Goal: Task Accomplishment & Management: Manage account settings

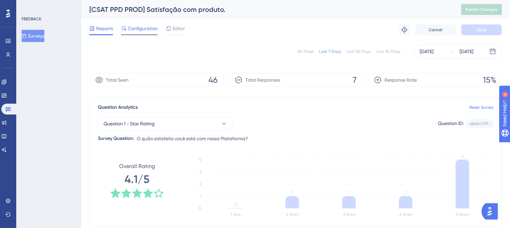
click at [138, 28] on span "Configuration" at bounding box center [143, 28] width 30 height 8
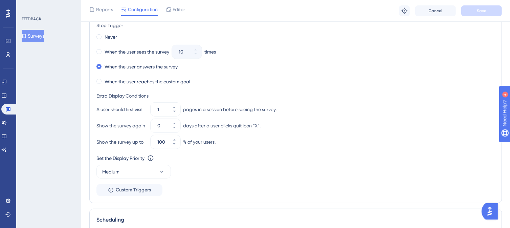
scroll to position [310, 0]
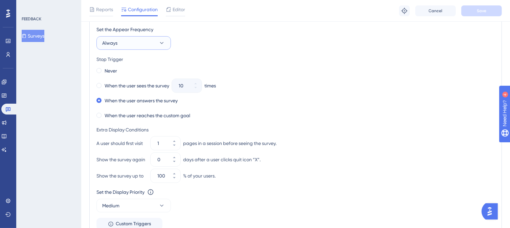
click at [159, 43] on icon at bounding box center [161, 43] width 7 height 7
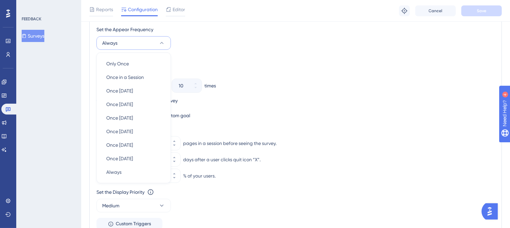
scroll to position [313, 0]
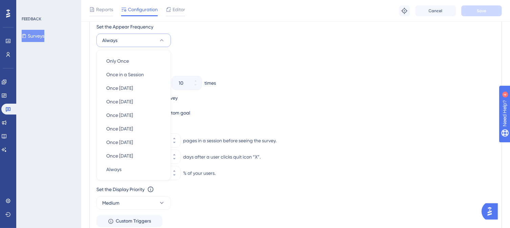
click at [240, 37] on div "Set the Appear Frequency Always Only Once Only Once Once in a Session Once in a…" at bounding box center [296, 35] width 399 height 24
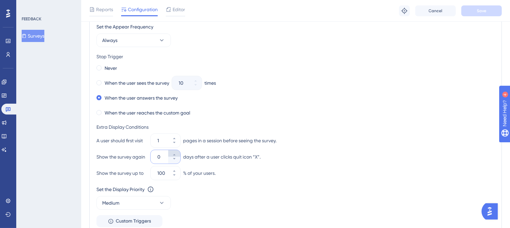
click at [174, 154] on icon at bounding box center [174, 154] width 2 height 1
type input "1"
click at [482, 9] on span "Save" at bounding box center [481, 10] width 9 height 5
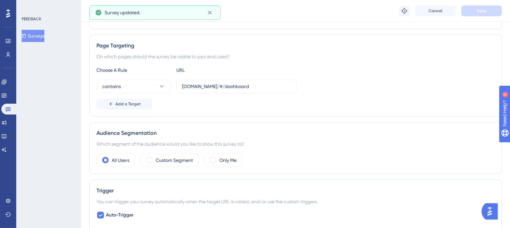
scroll to position [0, 0]
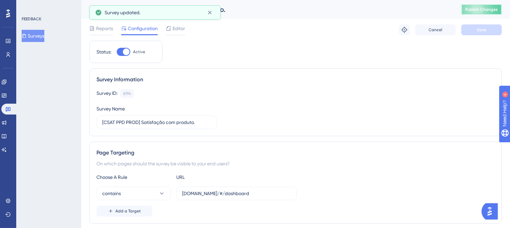
click at [478, 12] on span "Publish Changes" at bounding box center [482, 9] width 33 height 5
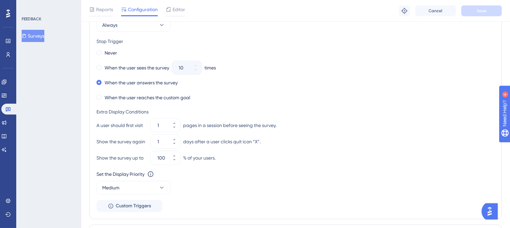
scroll to position [339, 0]
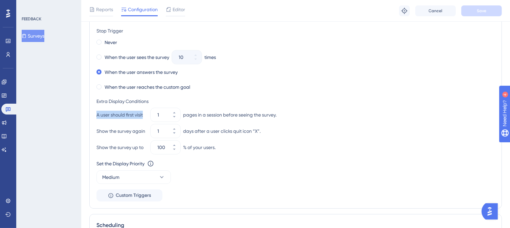
drag, startPoint x: 97, startPoint y: 115, endPoint x: 146, endPoint y: 114, distance: 49.4
click at [146, 114] on div "A user should first visit" at bounding box center [122, 115] width 51 height 8
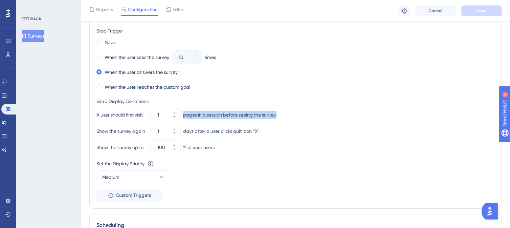
drag, startPoint x: 183, startPoint y: 114, endPoint x: 284, endPoint y: 116, distance: 101.6
click at [284, 116] on div "A user should first visit 1 pages in a session before seeing the survey." at bounding box center [296, 115] width 399 height 14
click at [122, 196] on span "Custom Triggers" at bounding box center [133, 195] width 35 height 8
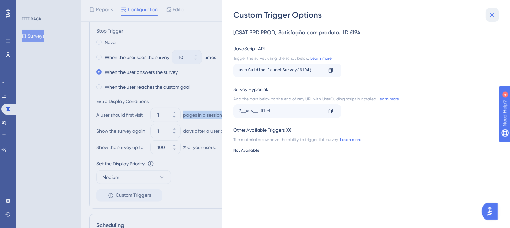
click at [494, 14] on icon at bounding box center [493, 15] width 4 height 4
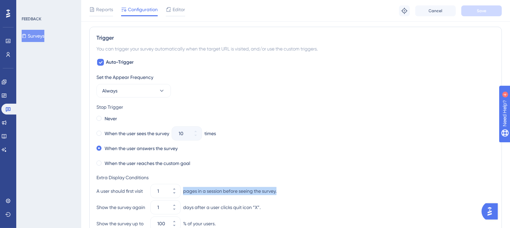
scroll to position [305, 0]
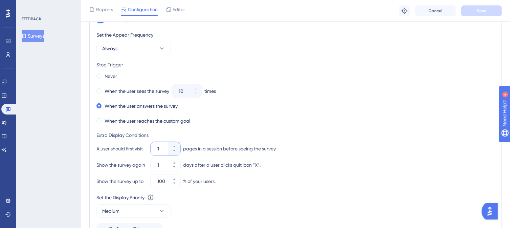
click at [161, 147] on input "1" at bounding box center [161, 149] width 9 height 8
click at [174, 146] on icon at bounding box center [174, 146] width 2 height 1
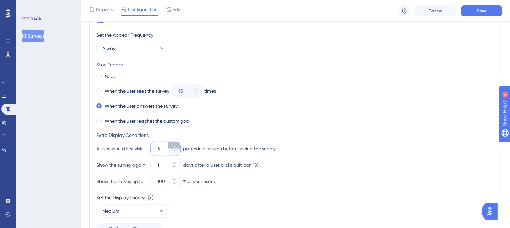
click at [174, 146] on icon at bounding box center [174, 146] width 2 height 1
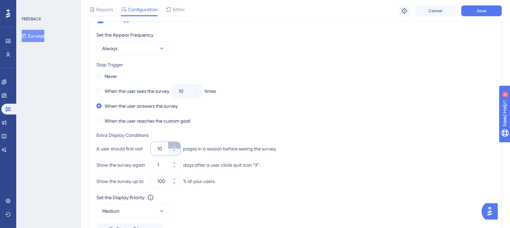
click at [174, 146] on icon at bounding box center [174, 146] width 2 height 1
click at [175, 149] on icon at bounding box center [174, 151] width 4 height 4
type input "10"
click at [323, 139] on div "Extra Display Conditions A user should first visit 10 pages in a session before…" at bounding box center [296, 159] width 399 height 57
click at [476, 12] on button "Save" at bounding box center [482, 10] width 41 height 11
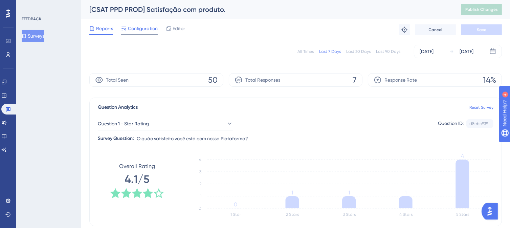
click at [150, 30] on span "Configuration" at bounding box center [143, 28] width 30 height 8
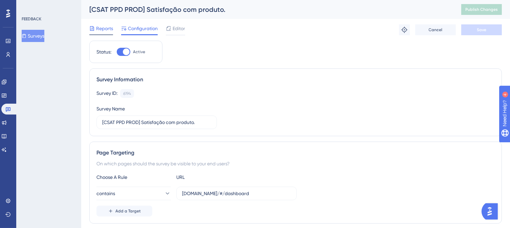
click at [102, 32] on span "Reports" at bounding box center [104, 28] width 17 height 8
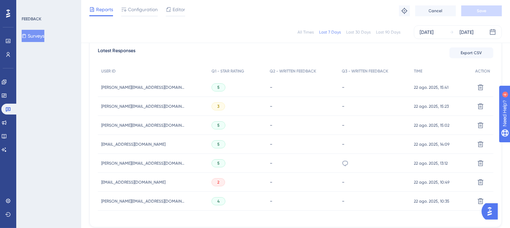
scroll to position [131, 0]
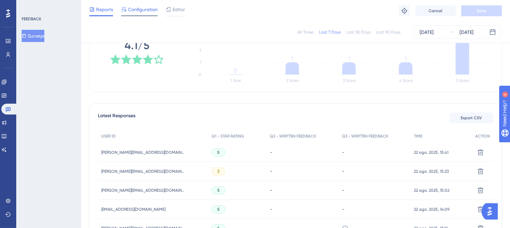
click at [153, 8] on span "Configuration" at bounding box center [143, 9] width 30 height 8
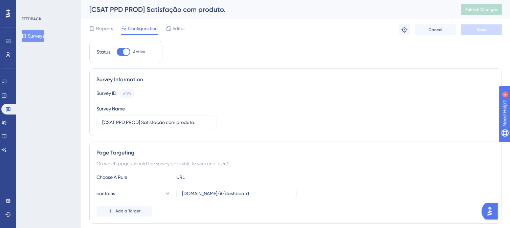
click at [42, 38] on button "Surveys" at bounding box center [33, 36] width 23 height 12
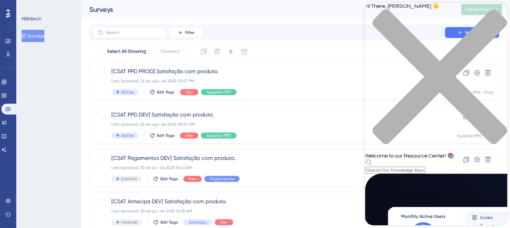
click at [495, 13] on icon "close resource center" at bounding box center [436, 80] width 142 height 142
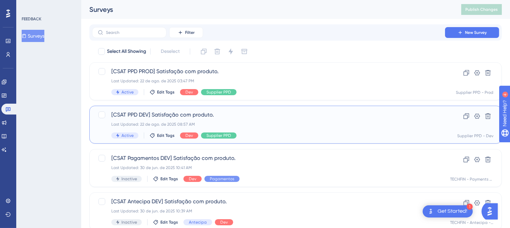
click at [248, 126] on div "Last Updated: 22 de ago. de 2025 08:57 AM" at bounding box center [268, 124] width 315 height 5
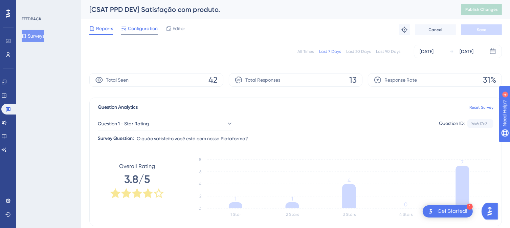
click at [128, 29] on span "Configuration" at bounding box center [143, 28] width 30 height 8
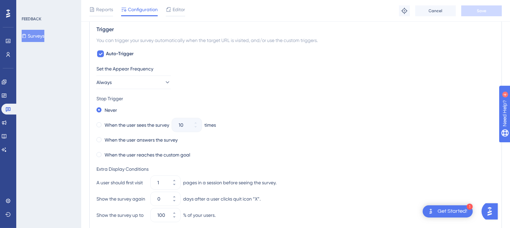
scroll to position [305, 0]
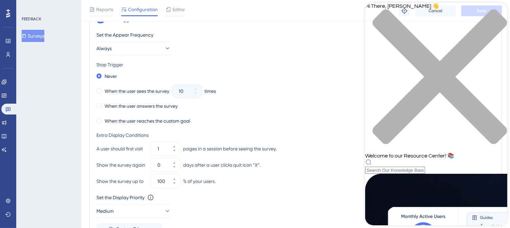
click at [404, 39] on div "Hi There, [PERSON_NAME] 👋 Welcome to our Resource Center! 📚" at bounding box center [436, 88] width 142 height 171
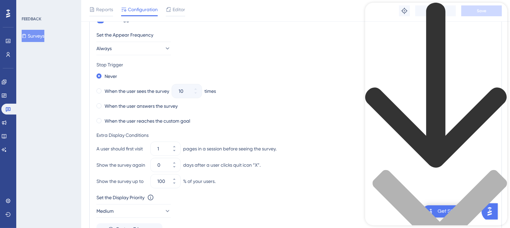
type input "condicionais de pesquisas"
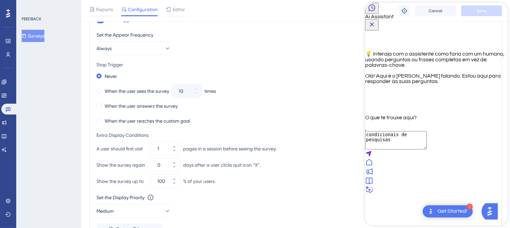
click at [396, 149] on textarea "condicionais de pesquisas" at bounding box center [396, 140] width 62 height 18
click at [377, 149] on textarea "condicionais de pesquisas" at bounding box center [396, 140] width 62 height 18
click at [427, 155] on textarea "Preciso colocar uma nova condicionais de pesquisas" at bounding box center [396, 143] width 62 height 24
drag, startPoint x: 486, startPoint y: 189, endPoint x: 459, endPoint y: 193, distance: 27.4
click at [427, 149] on textarea "Preciso colocar uma nova condicional de pesquisas" at bounding box center [396, 140] width 62 height 18
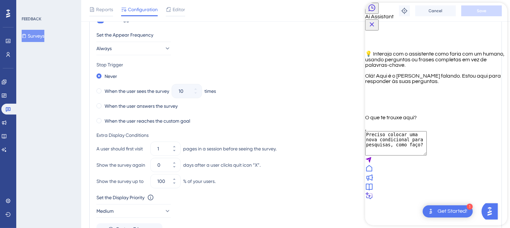
type textarea "Preciso colocar uma nova condicional para pesquisas, como faço?"
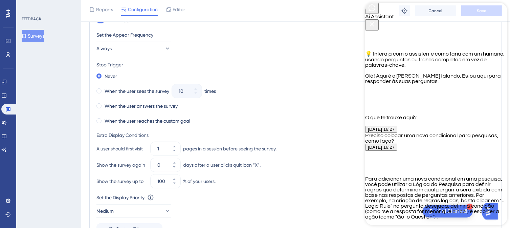
scroll to position [162, 0]
drag, startPoint x: 437, startPoint y: 192, endPoint x: 362, endPoint y: 190, distance: 74.5
click at [365, 190] on html "Ai Assistant 💡 Interaja com o assistente como faria com um humano, usando pergu…" at bounding box center [436, 161] width 142 height 317
type textarea "preciso de uma condicional de display de pesquisa que só apareça para clientes …"
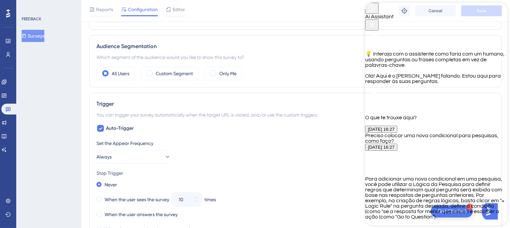
scroll to position [175, 0]
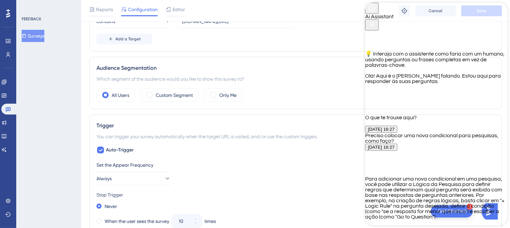
click at [302, 205] on div "Never" at bounding box center [296, 206] width 399 height 9
click at [374, 22] on icon "Close Button" at bounding box center [372, 24] width 4 height 4
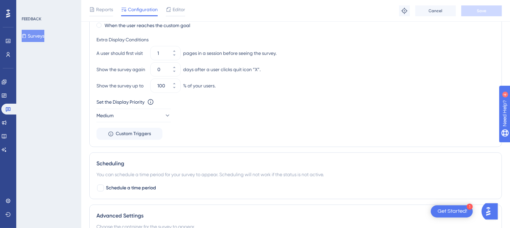
scroll to position [412, 0]
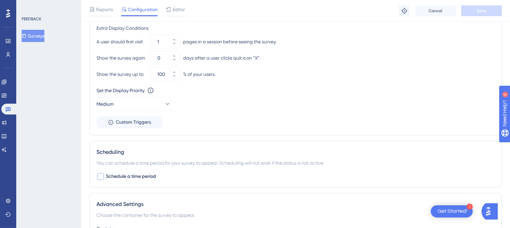
click at [103, 177] on div at bounding box center [100, 176] width 7 height 7
checkbox input "true"
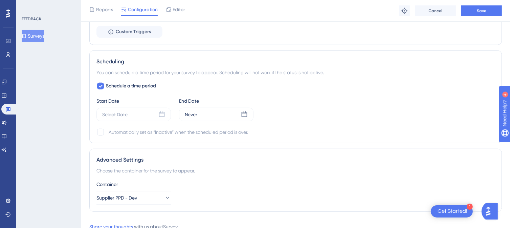
scroll to position [513, 0]
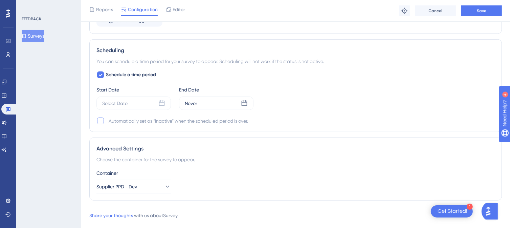
click at [98, 121] on div at bounding box center [100, 121] width 7 height 7
click at [102, 120] on icon at bounding box center [101, 121] width 4 height 3
checkbox input "false"
click at [101, 73] on icon at bounding box center [101, 74] width 4 height 5
checkbox input "false"
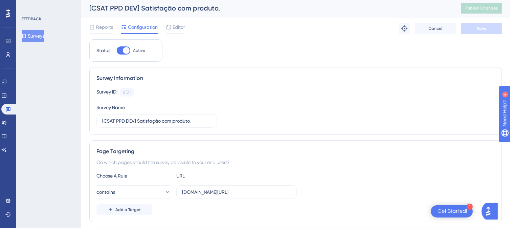
scroll to position [0, 0]
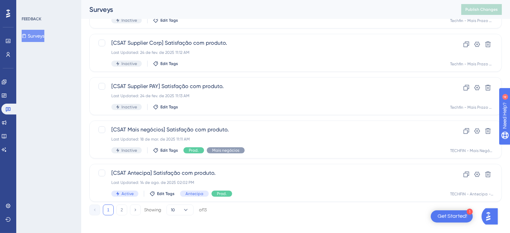
scroll to position [293, 0]
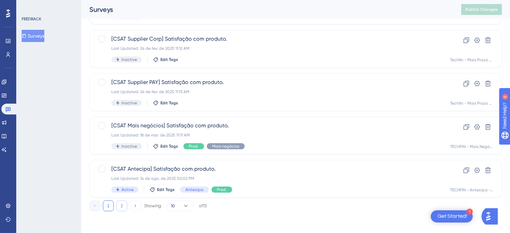
click at [121, 207] on button "2" at bounding box center [122, 205] width 11 height 11
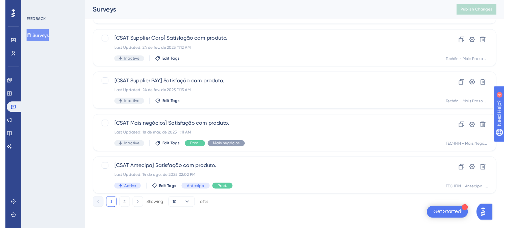
scroll to position [0, 0]
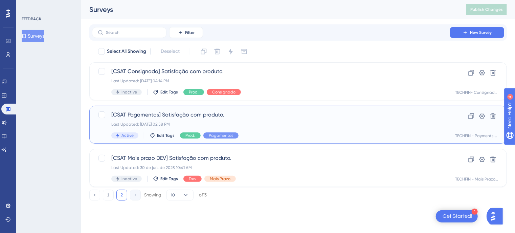
click at [258, 124] on div "Last Updated: [DATE] 02:58 PM" at bounding box center [271, 124] width 320 height 5
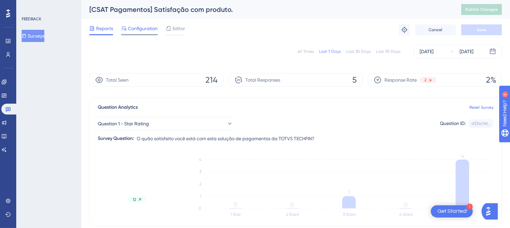
click at [146, 30] on span "Configuration" at bounding box center [143, 28] width 30 height 8
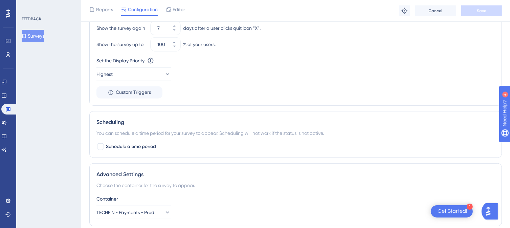
scroll to position [446, 0]
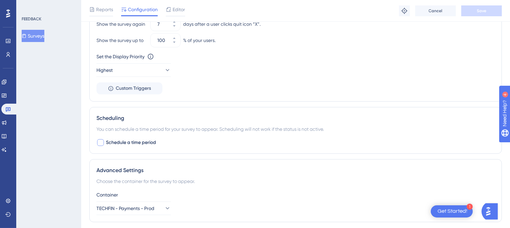
click at [98, 141] on div at bounding box center [100, 142] width 7 height 7
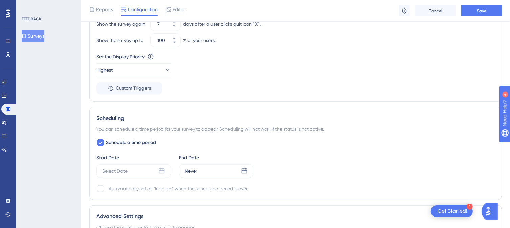
scroll to position [480, 0]
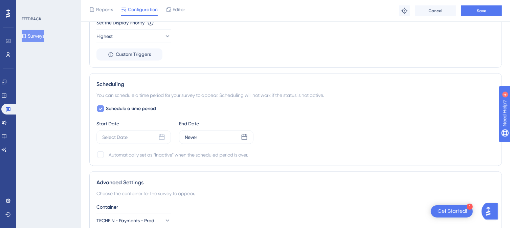
click at [103, 107] on div at bounding box center [100, 108] width 7 height 7
checkbox input "false"
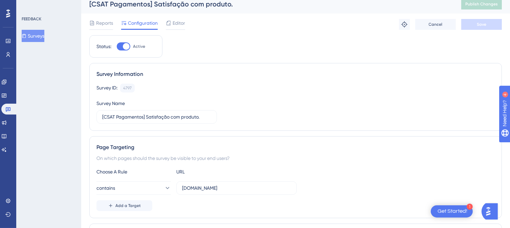
scroll to position [0, 0]
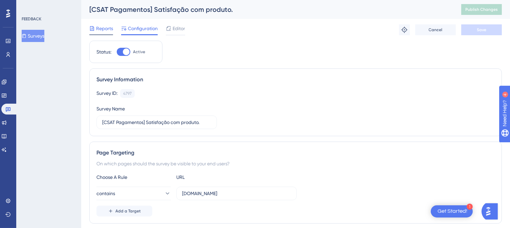
click at [104, 29] on span "Reports" at bounding box center [104, 28] width 17 height 8
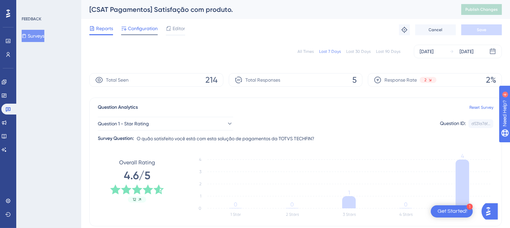
click at [139, 31] on span "Configuration" at bounding box center [143, 28] width 30 height 8
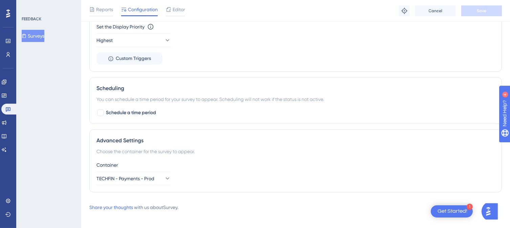
scroll to position [480, 0]
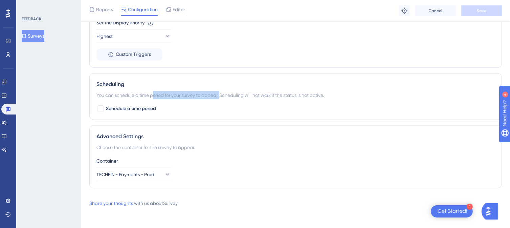
drag, startPoint x: 155, startPoint y: 91, endPoint x: 223, endPoint y: 92, distance: 67.7
click at [223, 92] on div "You can schedule a time period for your survey to appear. Scheduling will not w…" at bounding box center [296, 95] width 399 height 8
click at [255, 93] on div "You can schedule a time period for your survey to appear. Scheduling will not w…" at bounding box center [296, 95] width 399 height 8
click at [100, 106] on div at bounding box center [100, 108] width 7 height 7
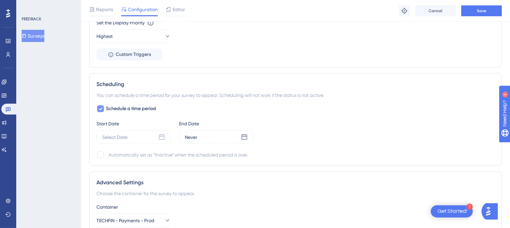
click at [103, 108] on div at bounding box center [100, 108] width 7 height 7
checkbox input "false"
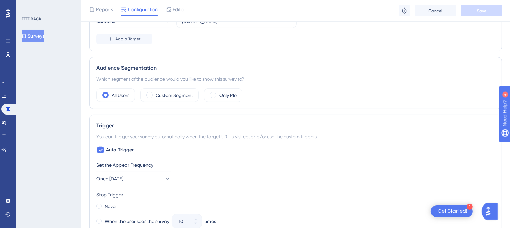
scroll to position [0, 0]
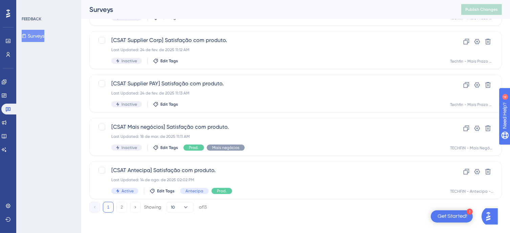
scroll to position [293, 0]
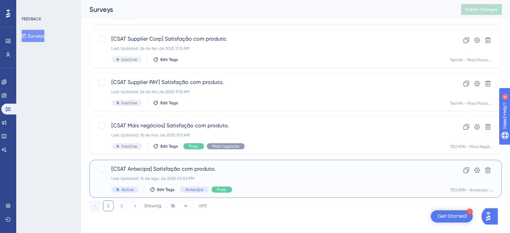
click at [267, 173] on div "[CSAT Antecipa] Satisfação com produto. Last Updated: [DATE] 02:02 PM Active Ed…" at bounding box center [268, 179] width 315 height 28
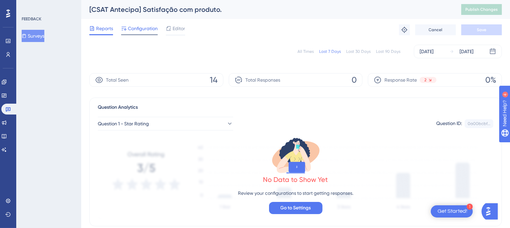
click at [139, 29] on span "Configuration" at bounding box center [143, 28] width 30 height 8
click at [133, 27] on span "Configuration" at bounding box center [143, 28] width 30 height 8
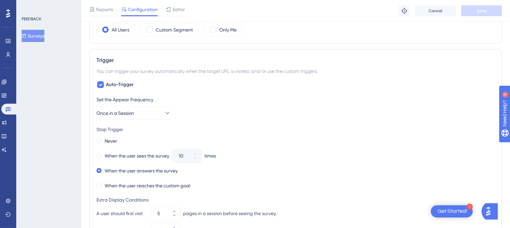
scroll to position [271, 0]
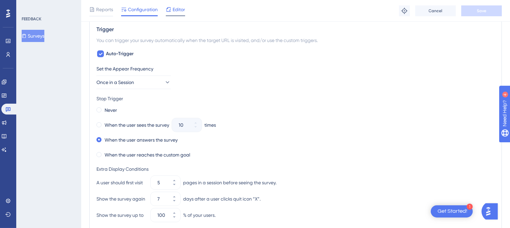
click at [174, 12] on span "Editor" at bounding box center [179, 9] width 13 height 8
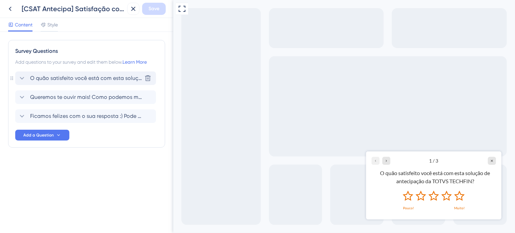
click at [20, 80] on icon at bounding box center [22, 78] width 8 height 8
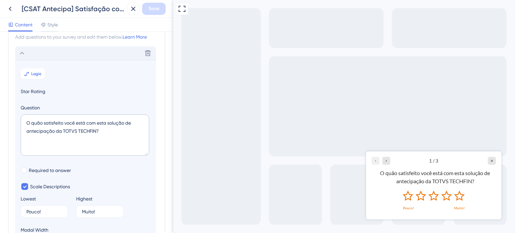
scroll to position [39, 0]
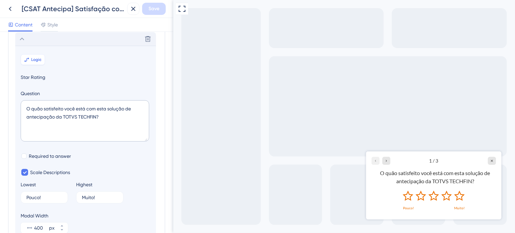
click at [38, 60] on span "Logic" at bounding box center [36, 59] width 10 height 5
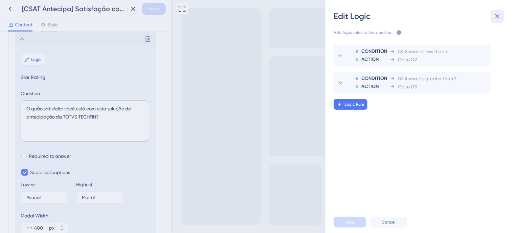
click at [497, 16] on icon at bounding box center [498, 16] width 8 height 8
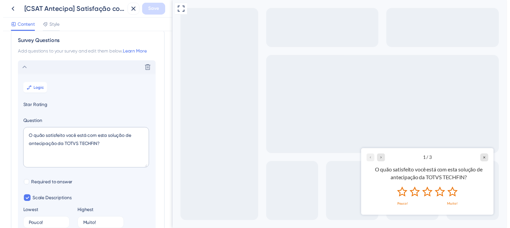
scroll to position [0, 0]
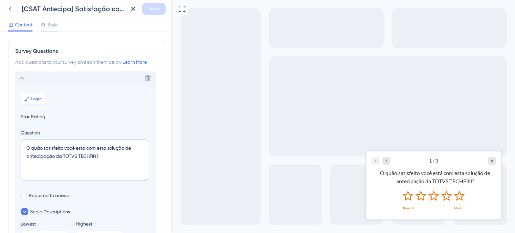
click at [12, 8] on icon at bounding box center [10, 9] width 8 height 8
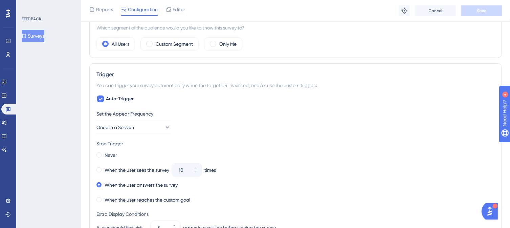
scroll to position [237, 0]
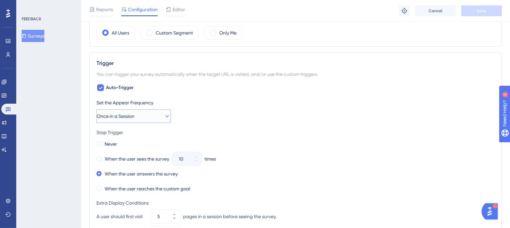
click at [164, 116] on icon at bounding box center [167, 116] width 7 height 7
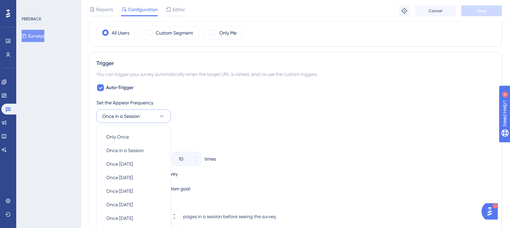
scroll to position [313, 0]
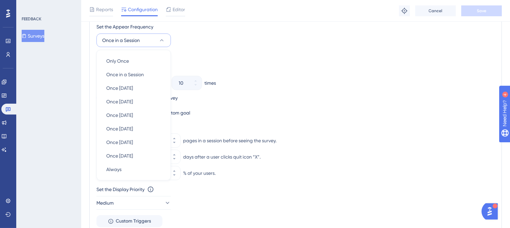
click at [270, 52] on div "Stop Trigger" at bounding box center [296, 56] width 399 height 8
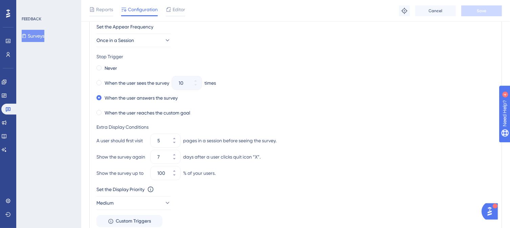
scroll to position [279, 0]
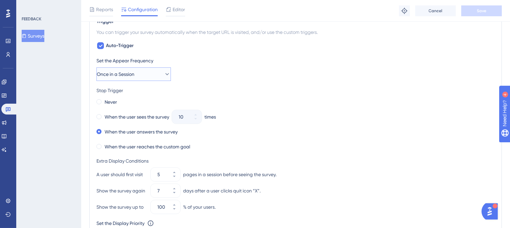
click at [165, 71] on icon at bounding box center [167, 74] width 7 height 7
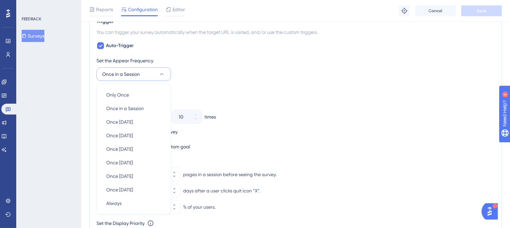
scroll to position [313, 0]
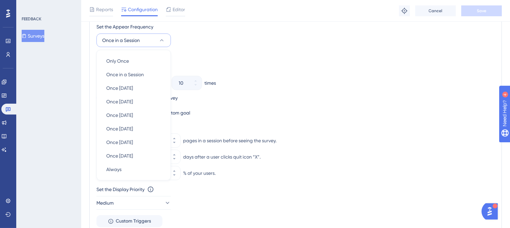
click at [223, 39] on div "Set the Appear Frequency Once in a Session Only Once Only Once Once in a Sessio…" at bounding box center [296, 35] width 399 height 24
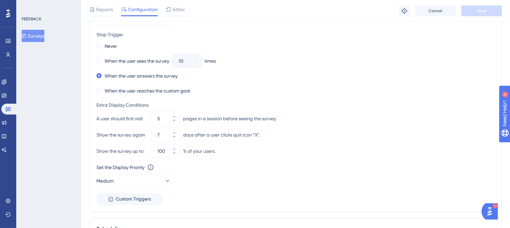
scroll to position [381, 0]
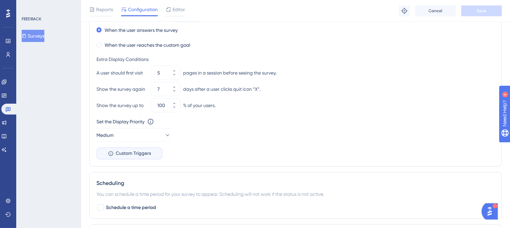
click at [133, 151] on span "Custom Triggers" at bounding box center [133, 153] width 35 height 8
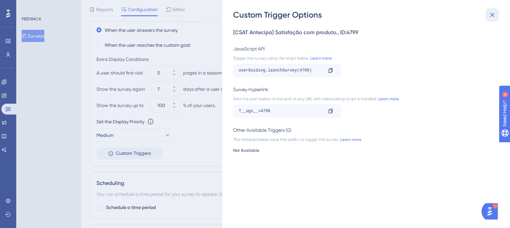
click at [491, 13] on icon at bounding box center [493, 15] width 8 height 8
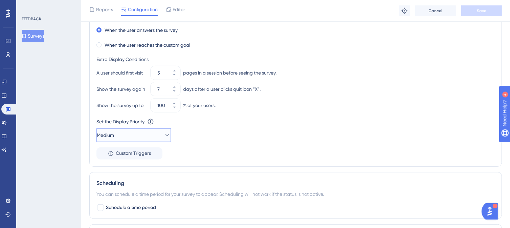
click at [114, 134] on span "Medium" at bounding box center [105, 135] width 17 height 8
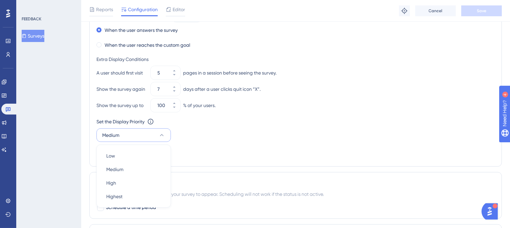
scroll to position [442, 0]
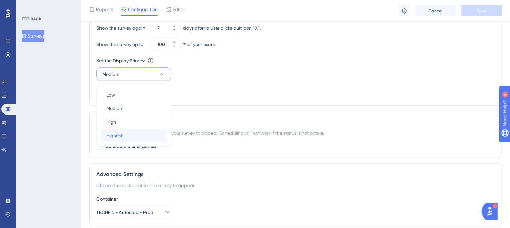
click at [116, 135] on span "Highest" at bounding box center [114, 135] width 16 height 8
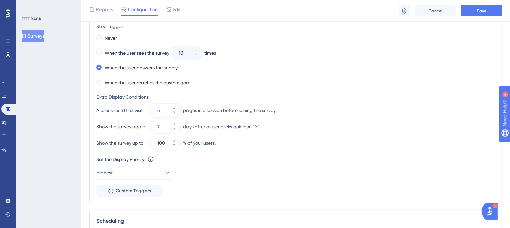
scroll to position [340, 0]
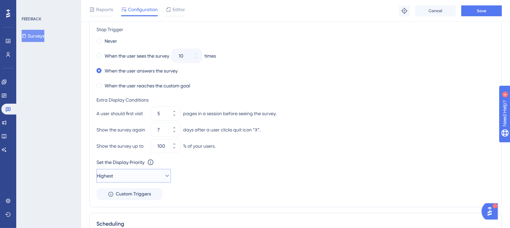
click at [147, 172] on button "Highest" at bounding box center [134, 176] width 75 height 14
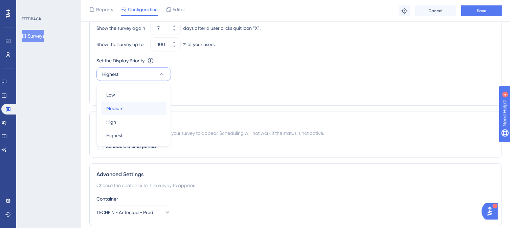
click at [118, 109] on span "Medium" at bounding box center [114, 108] width 17 height 8
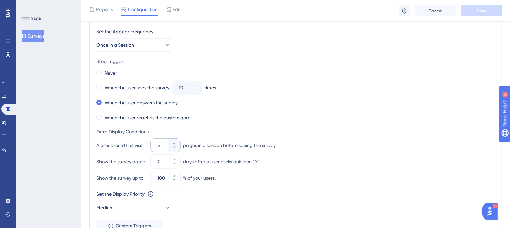
scroll to position [305, 0]
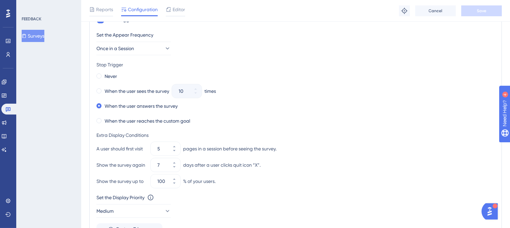
drag, startPoint x: 183, startPoint y: 106, endPoint x: 137, endPoint y: 112, distance: 45.8
click at [137, 112] on div "Never When the user sees the survey 10 times When the user answers the survey W…" at bounding box center [296, 98] width 399 height 54
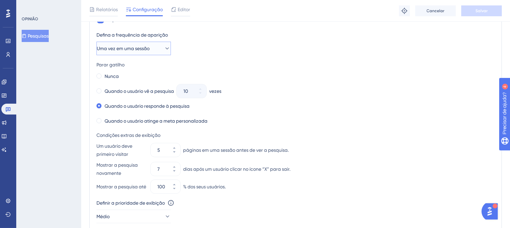
click at [166, 47] on icon at bounding box center [168, 48] width 4 height 2
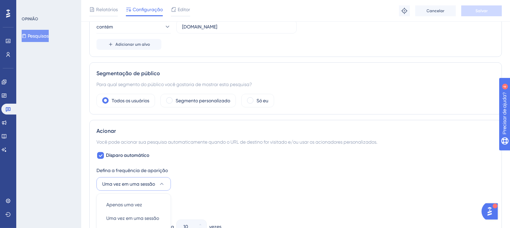
scroll to position [271, 0]
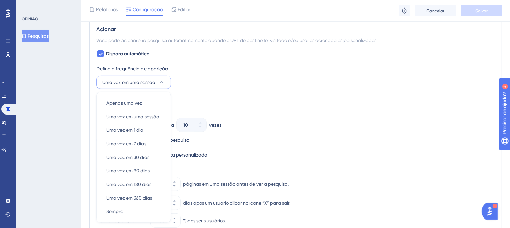
click at [239, 70] on div "Defina a frequência de aparição" at bounding box center [296, 69] width 399 height 8
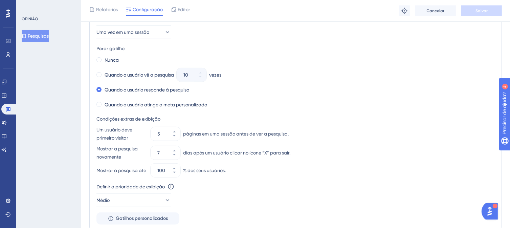
scroll to position [305, 0]
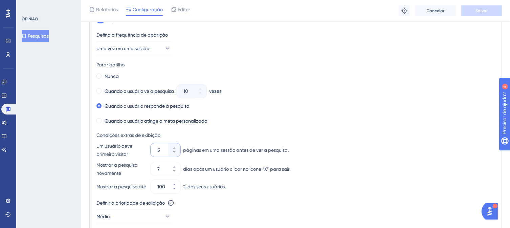
drag, startPoint x: 161, startPoint y: 150, endPoint x: 145, endPoint y: 149, distance: 15.6
click at [145, 149] on div "Um usuário deve primeiro visitar 5 páginas em uma sessão antes de ver a pesquis…" at bounding box center [296, 150] width 399 height 16
type input "1"
click at [355, 99] on div "Nunca Quando o usuário vê a pesquisa 10 vezes Quando o usuário responde à pesqu…" at bounding box center [296, 98] width 399 height 54
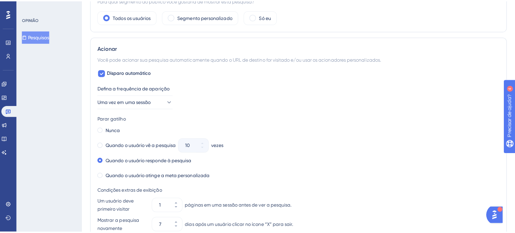
scroll to position [0, 0]
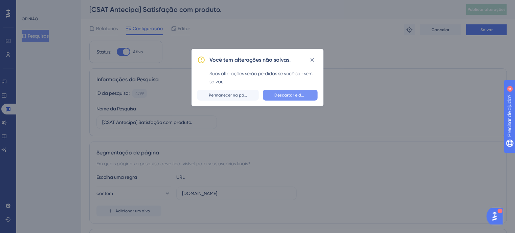
click at [281, 96] on font "Descartar e deixar" at bounding box center [293, 95] width 36 height 5
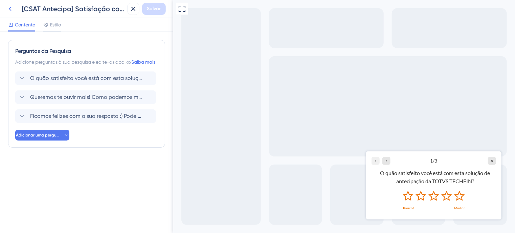
click at [11, 9] on icon at bounding box center [10, 9] width 8 height 8
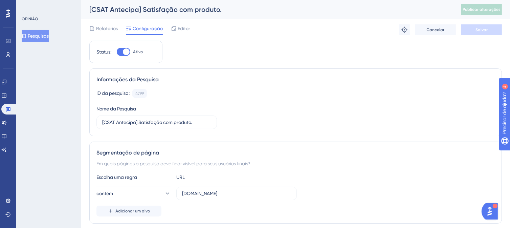
click at [39, 36] on font "Pesquisas" at bounding box center [38, 35] width 21 height 5
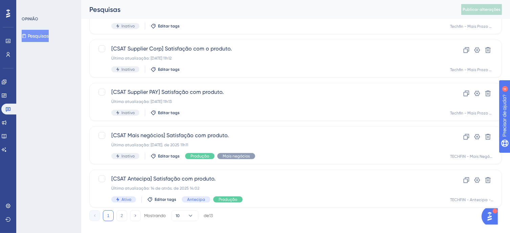
scroll to position [293, 0]
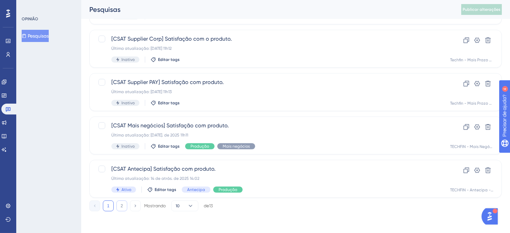
click at [121, 205] on font "2" at bounding box center [122, 206] width 2 height 5
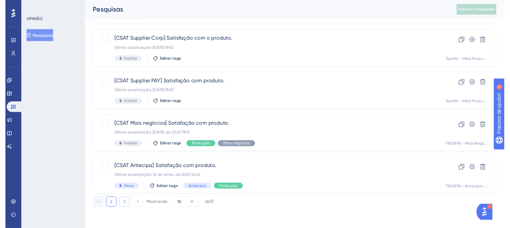
scroll to position [0, 0]
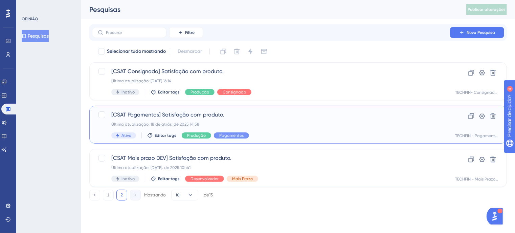
click at [182, 123] on font "Última atualização: 18 de atrás. de 2025 14:58" at bounding box center [155, 124] width 88 height 5
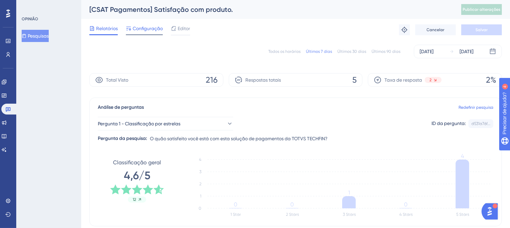
click at [148, 28] on font "Configuração" at bounding box center [148, 28] width 30 height 5
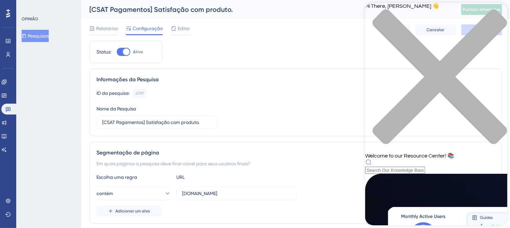
scroll to position [207, 0]
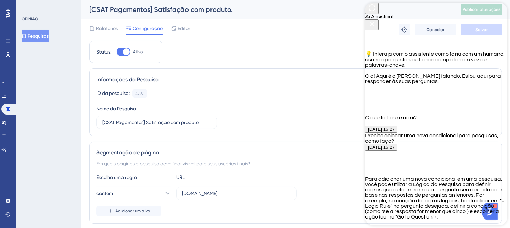
scroll to position [349, 0]
type textarea "O"
drag, startPoint x: 436, startPoint y: 183, endPoint x: 442, endPoint y: 191, distance: 10.0
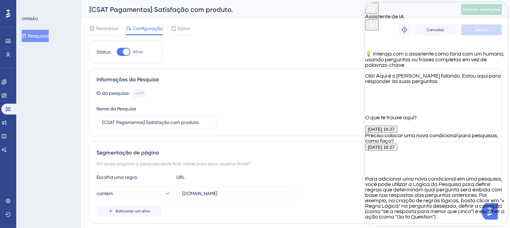
type textarea "Quero que a minha pesquisa apareça para o mesmo usuario após 90 dias após a sua…"
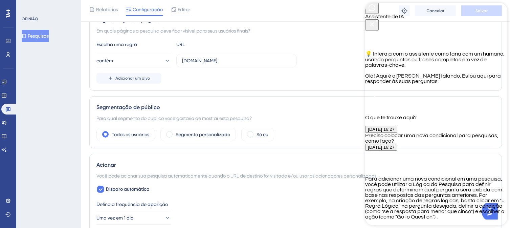
scroll to position [0, 0]
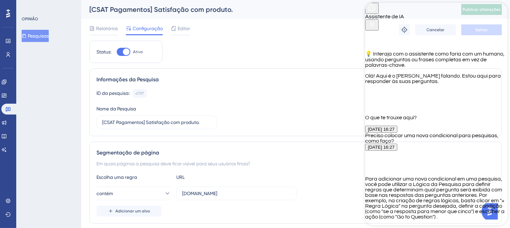
click at [40, 35] on font "Pesquisas" at bounding box center [38, 35] width 21 height 5
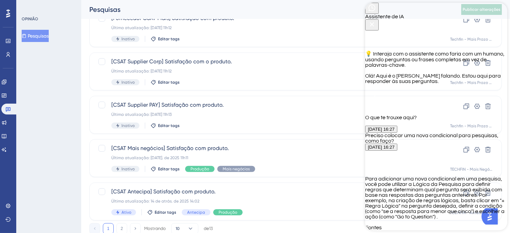
scroll to position [293, 0]
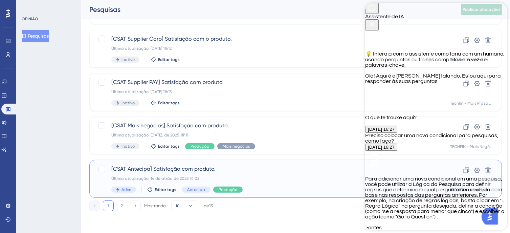
click at [249, 183] on div "[CSAT Antecipa] Satisfação com produto. Última atualização: 14 de atrás. de 202…" at bounding box center [268, 179] width 315 height 28
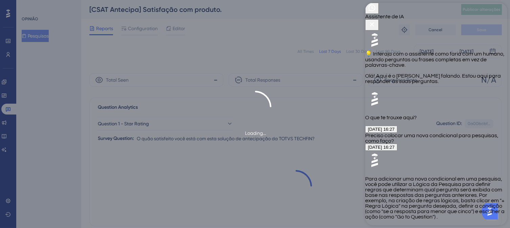
scroll to position [418, 0]
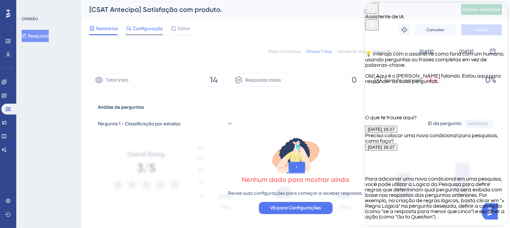
click at [139, 26] on font "Configuração" at bounding box center [148, 28] width 30 height 5
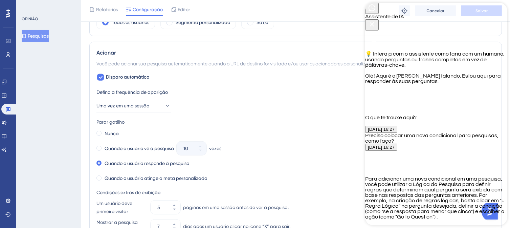
scroll to position [339, 0]
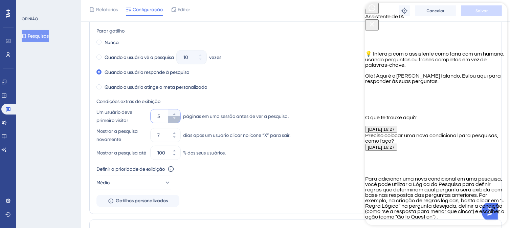
click at [172, 118] on icon at bounding box center [174, 118] width 4 height 4
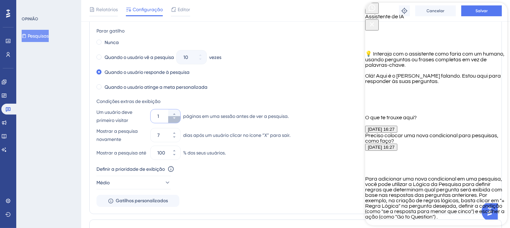
click at [172, 118] on icon at bounding box center [174, 118] width 4 height 4
type input "1"
click at [174, 135] on icon at bounding box center [174, 137] width 4 height 4
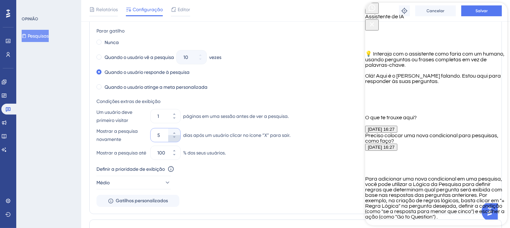
type input "4"
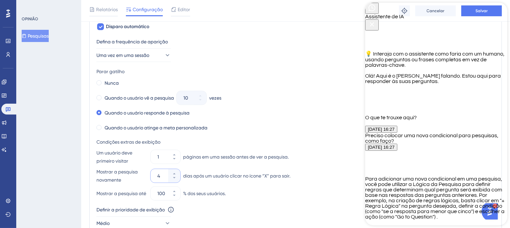
scroll to position [251, 0]
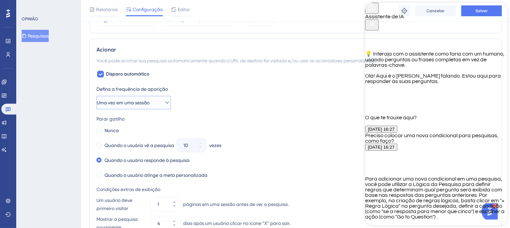
click at [164, 103] on icon at bounding box center [167, 102] width 7 height 7
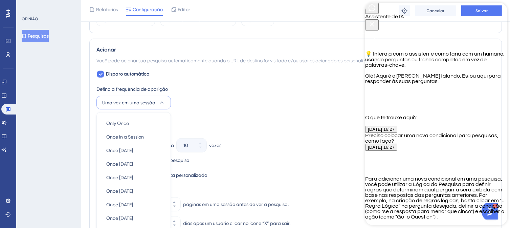
scroll to position [313, 0]
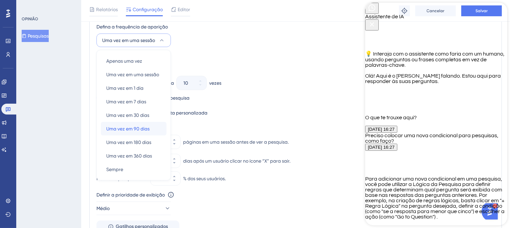
click at [144, 127] on font "Uma vez em 90 dias" at bounding box center [127, 128] width 43 height 5
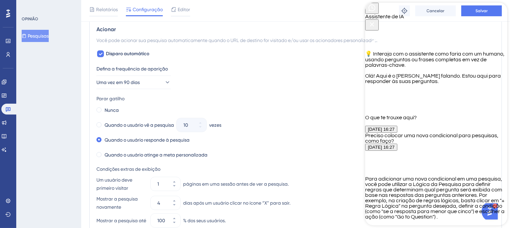
scroll to position [203, 0]
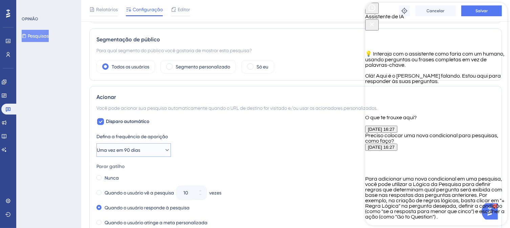
click at [164, 151] on icon at bounding box center [167, 150] width 7 height 7
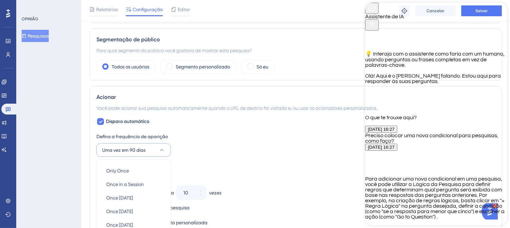
scroll to position [313, 0]
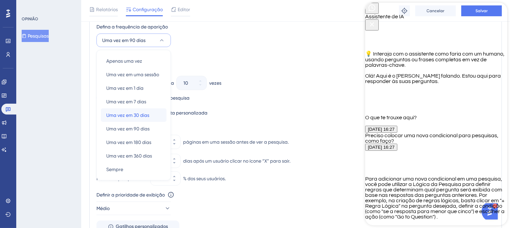
click at [120, 112] on font "Uma vez em 30 dias" at bounding box center [127, 114] width 43 height 5
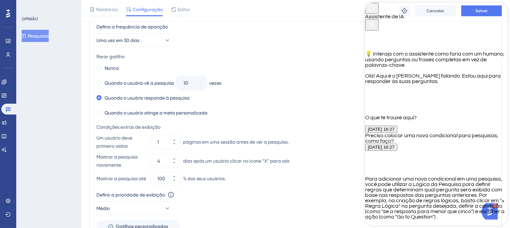
click at [376, 20] on icon "Botão Fechar" at bounding box center [372, 24] width 8 height 8
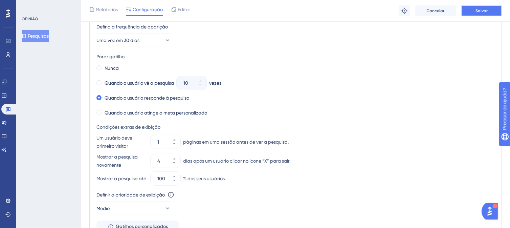
click at [480, 9] on font "Salvar" at bounding box center [482, 10] width 12 height 5
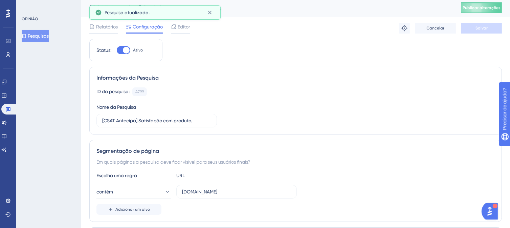
scroll to position [0, 0]
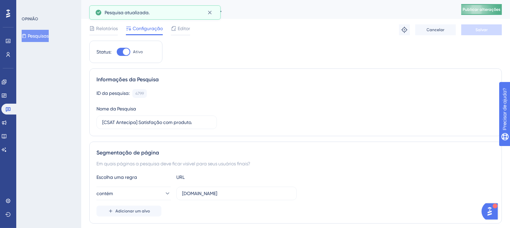
click at [482, 12] on span "Publicar alterações" at bounding box center [482, 9] width 38 height 5
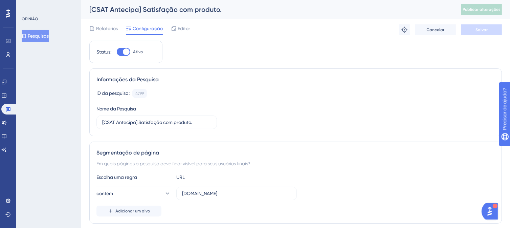
click at [41, 32] on font "Pesquisas" at bounding box center [38, 36] width 21 height 8
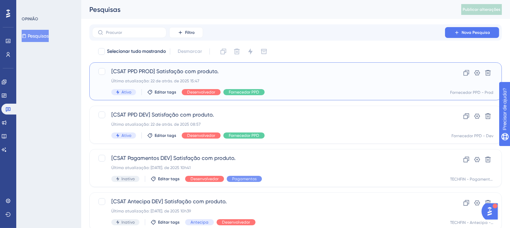
click at [163, 71] on font "[CSAT PPD PROD] Satisfação com produto." at bounding box center [164, 71] width 107 height 6
click at [282, 78] on div "Última atualização: 22 de atrás. de 2025 15:47" at bounding box center [268, 80] width 315 height 5
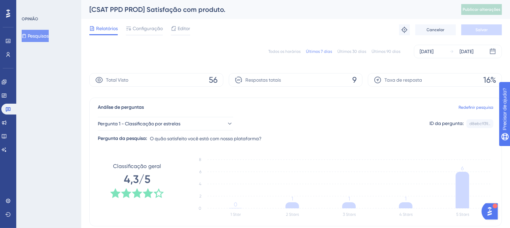
click at [152, 23] on div "Relatórios Configuração Editor Solução de problemas Cancelar Salvar" at bounding box center [295, 30] width 413 height 22
click at [152, 27] on font "Configuração" at bounding box center [148, 28] width 30 height 5
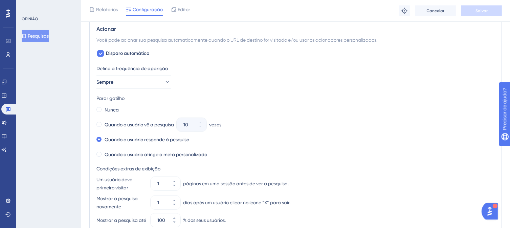
scroll to position [271, 0]
click at [166, 82] on icon at bounding box center [168, 82] width 4 height 2
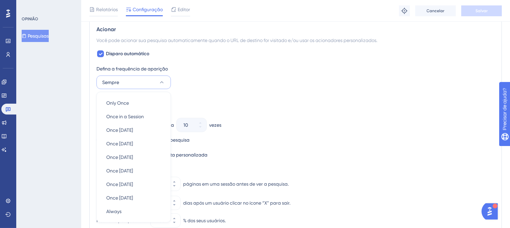
scroll to position [313, 0]
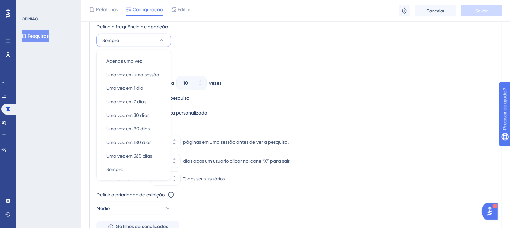
click at [194, 32] on div "Defina a frequência de aparição Sempre Apenas uma vez Apenas uma vez Uma vez em…" at bounding box center [296, 35] width 399 height 24
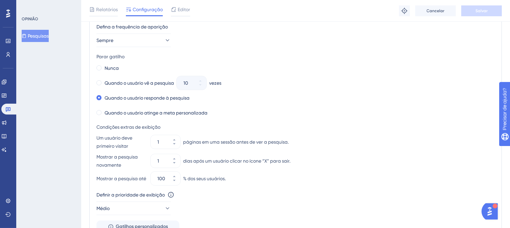
scroll to position [279, 0]
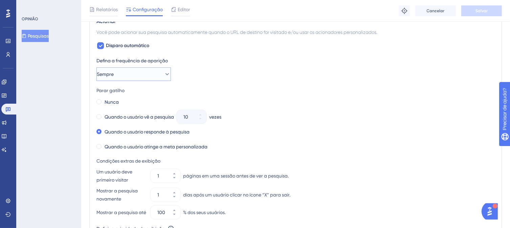
click at [148, 74] on button "Sempre" at bounding box center [134, 74] width 75 height 14
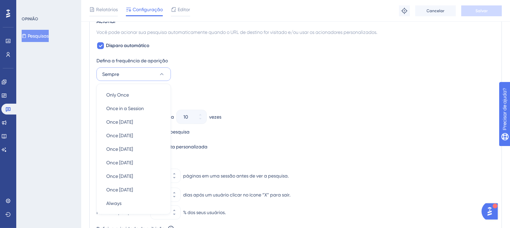
scroll to position [313, 0]
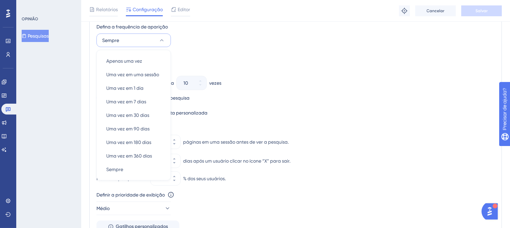
click at [182, 40] on div "Defina a frequência de aparição Sempre Apenas uma vez Apenas uma vez Uma vez em…" at bounding box center [296, 35] width 399 height 24
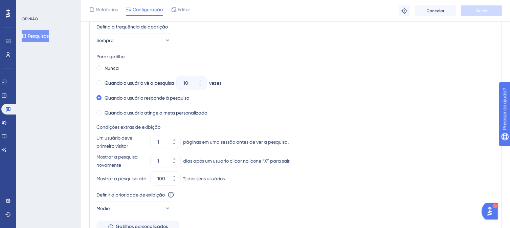
click at [34, 35] on font "Pesquisas" at bounding box center [38, 35] width 21 height 5
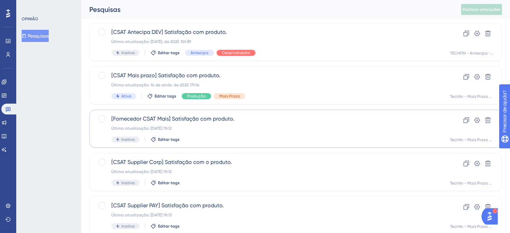
scroll to position [293, 0]
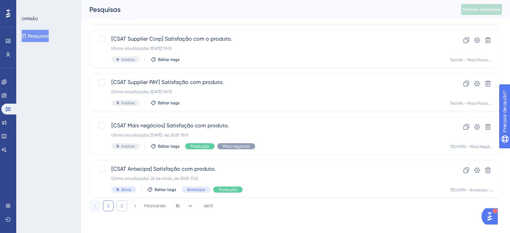
click at [122, 207] on font "2" at bounding box center [122, 206] width 2 height 5
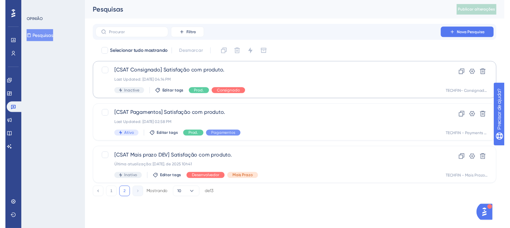
scroll to position [0, 0]
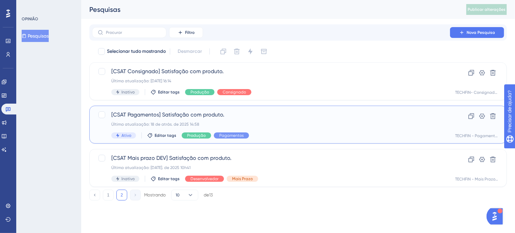
click at [253, 119] on span "[CSAT Pagamentos] Satisfação com produto." at bounding box center [271, 115] width 320 height 8
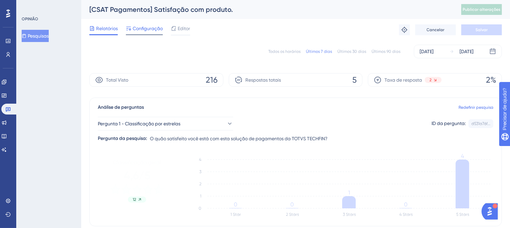
click at [140, 30] on font "Configuração" at bounding box center [148, 28] width 30 height 5
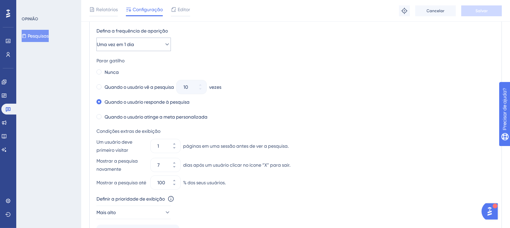
scroll to position [339, 0]
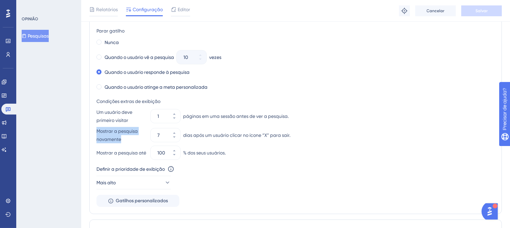
drag, startPoint x: 98, startPoint y: 129, endPoint x: 123, endPoint y: 137, distance: 26.9
click at [123, 137] on font "Mostrar a pesquisa novamente" at bounding box center [122, 135] width 50 height 16
drag, startPoint x: 300, startPoint y: 132, endPoint x: 255, endPoint y: 136, distance: 45.9
click at [255, 136] on div "Mostrar a pesquisa novamente 7 dias após um usuário clicar no ícone “X” para sa…" at bounding box center [296, 135] width 399 height 16
click at [302, 133] on div "Mostrar a pesquisa novamente 7 dias após um usuário clicar no ícone “X” para sa…" at bounding box center [296, 135] width 399 height 16
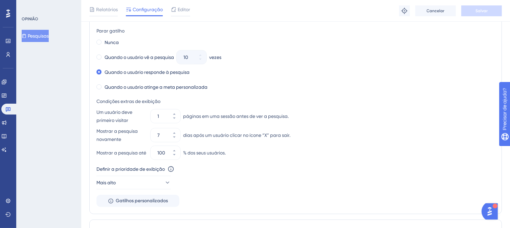
scroll to position [237, 0]
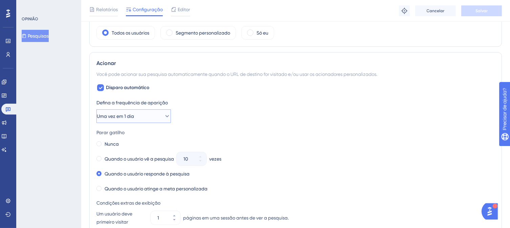
click at [166, 116] on icon at bounding box center [168, 116] width 4 height 2
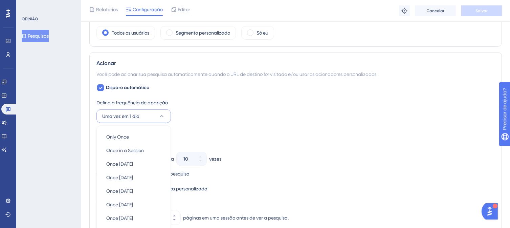
scroll to position [313, 0]
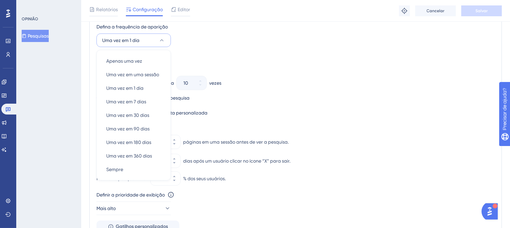
click at [251, 38] on div "Defina a frequência de aparição Uma vez em 1 dia Apenas uma vez Apenas uma vez …" at bounding box center [296, 35] width 399 height 24
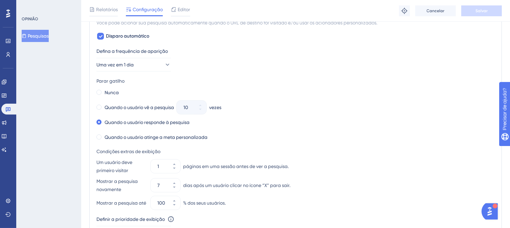
scroll to position [279, 0]
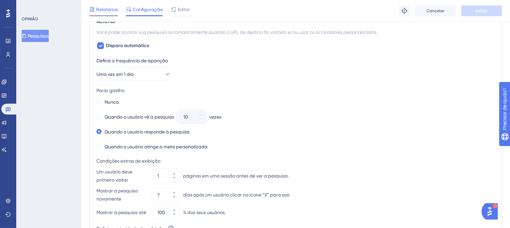
click at [113, 13] on span "Relatórios" at bounding box center [107, 9] width 22 height 8
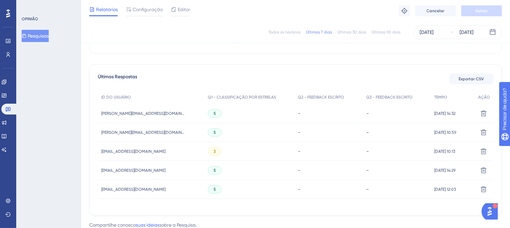
scroll to position [59, 0]
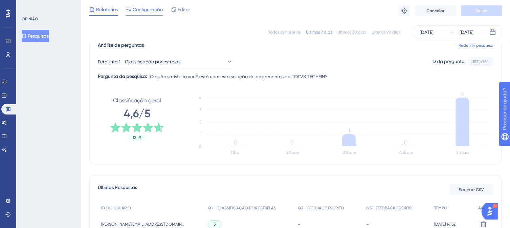
click at [140, 9] on font "Configuração" at bounding box center [148, 9] width 30 height 5
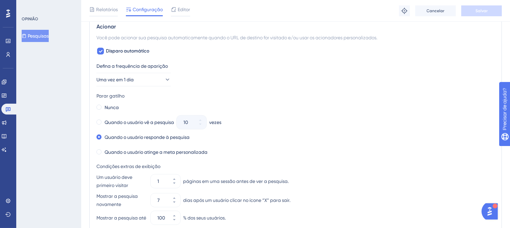
scroll to position [305, 0]
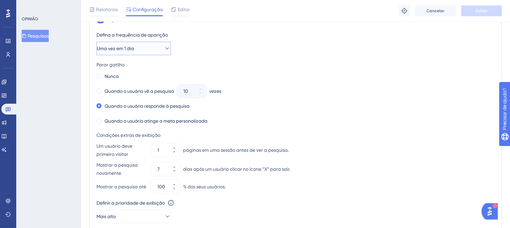
click at [124, 47] on font "Uma vez em 1 dia" at bounding box center [115, 48] width 37 height 5
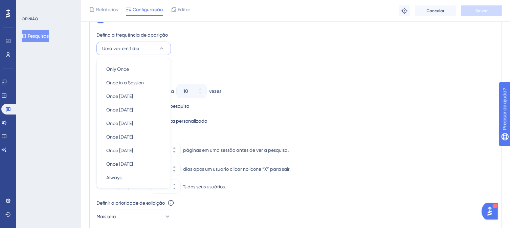
scroll to position [312, 0]
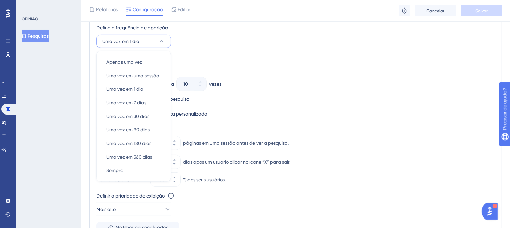
click at [186, 39] on div "Defina a frequência de aparição Uma vez em 1 dia Apenas uma vez Apenas uma vez …" at bounding box center [296, 36] width 399 height 24
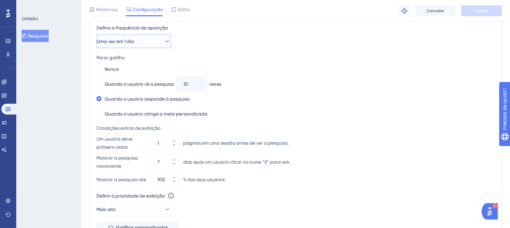
click at [145, 38] on button "Uma vez em 1 dia" at bounding box center [134, 42] width 75 height 14
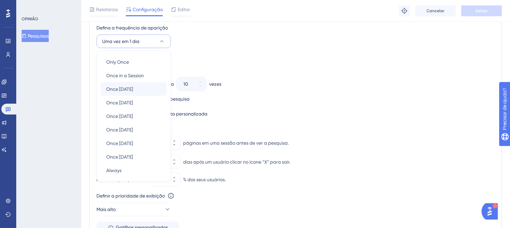
scroll to position [313, 0]
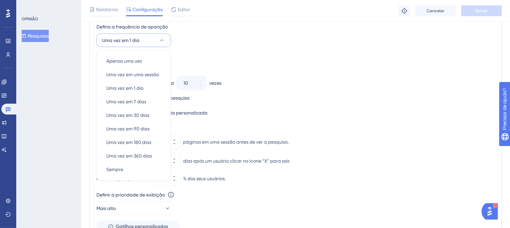
click at [202, 37] on div "Defina a frequência de aparição Uma vez em 1 dia Apenas uma vez Apenas uma vez …" at bounding box center [296, 35] width 399 height 24
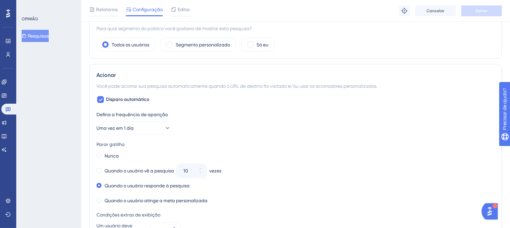
scroll to position [217, 0]
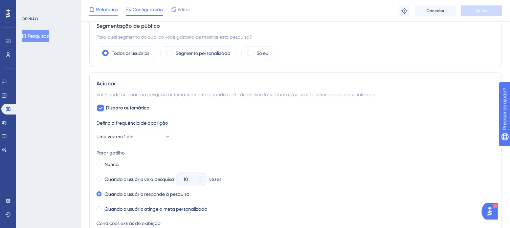
click at [107, 10] on font "Relatórios" at bounding box center [107, 9] width 22 height 5
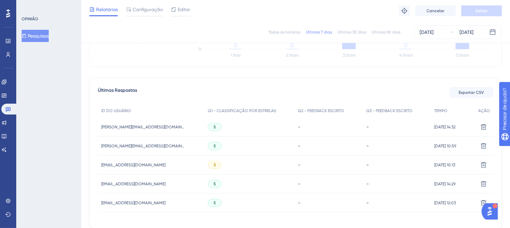
scroll to position [195, 0]
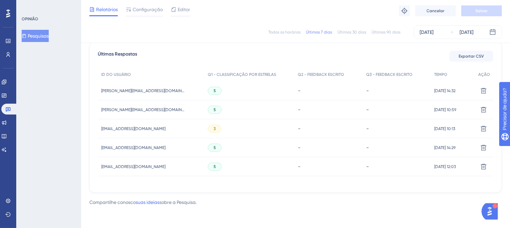
click at [289, 31] on font "Todos os horários" at bounding box center [285, 32] width 32 height 5
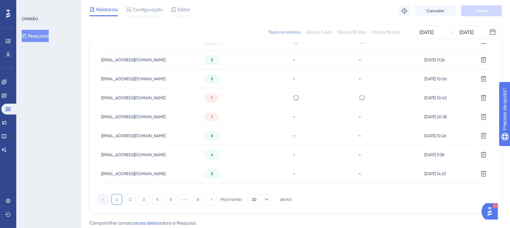
scroll to position [493, 0]
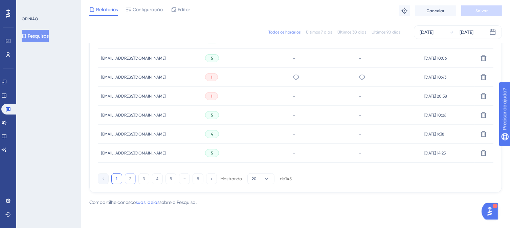
click at [132, 178] on button "2" at bounding box center [130, 178] width 11 height 11
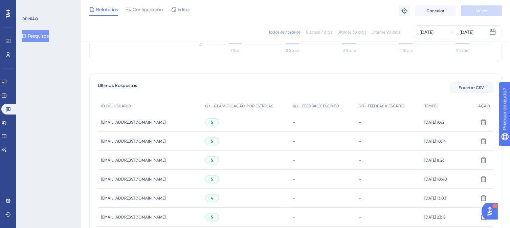
scroll to position [120, 0]
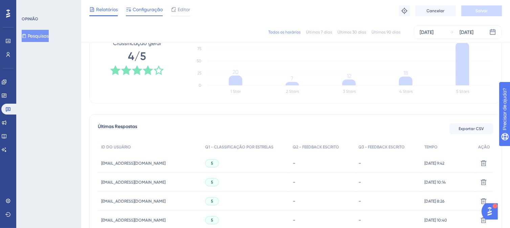
click at [150, 11] on font "Configuração" at bounding box center [148, 9] width 30 height 5
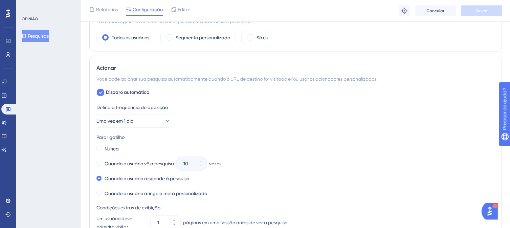
scroll to position [271, 0]
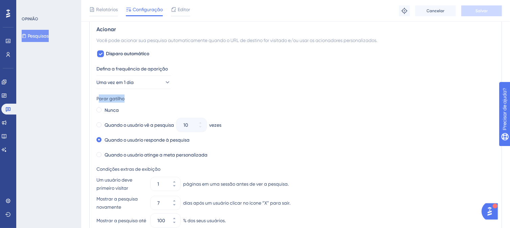
drag, startPoint x: 99, startPoint y: 99, endPoint x: 129, endPoint y: 102, distance: 30.6
click at [129, 102] on div "Parar gatilho Nunca Quando o usuário vê a pesquisa 10 vezes Quando o usuário re…" at bounding box center [296, 126] width 399 height 65
click at [506, 153] on icon "centro de recursos abertos" at bounding box center [507, 151] width 7 height 7
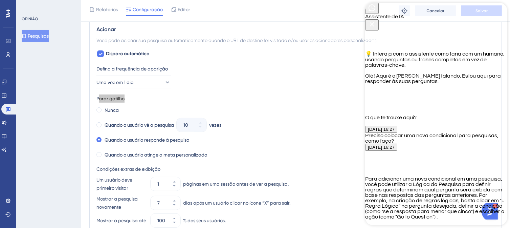
scroll to position [529, 0]
click at [376, 20] on icon "Botão Fechar" at bounding box center [372, 24] width 8 height 8
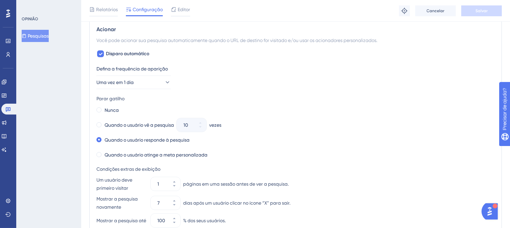
click at [225, 76] on div "Defina a frequência de aparição Uma vez em 1 dia" at bounding box center [296, 77] width 399 height 24
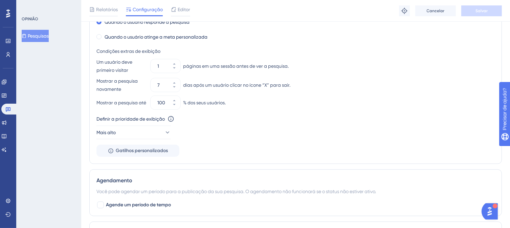
scroll to position [373, 0]
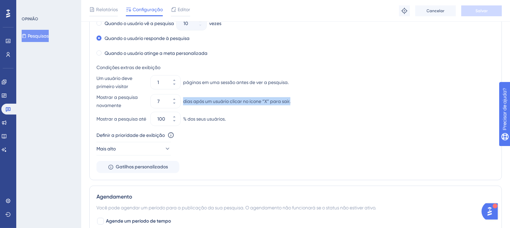
drag, startPoint x: 183, startPoint y: 101, endPoint x: 291, endPoint y: 93, distance: 108.7
click at [291, 93] on div "Mostrar a pesquisa novamente 7 dias após um usuário clicar no ícone “X” para sa…" at bounding box center [296, 101] width 399 height 16
click at [194, 84] on div "Um usuário deve primeiro visitar 1 páginas em uma sessão antes de ver a pesquis…" at bounding box center [296, 82] width 399 height 16
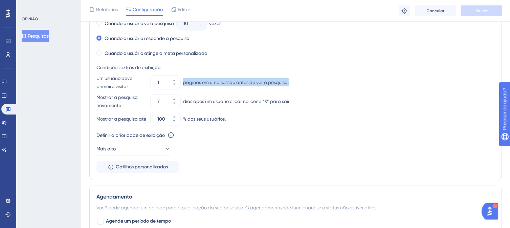
drag, startPoint x: 276, startPoint y: 79, endPoint x: 183, endPoint y: 85, distance: 93.3
click at [183, 85] on div "Um usuário deve primeiro visitar 1 páginas em uma sessão antes de ver a pesquis…" at bounding box center [296, 82] width 399 height 16
click at [269, 114] on div "Mostrar a pesquisa até 100 % dos seus usuários." at bounding box center [296, 119] width 399 height 14
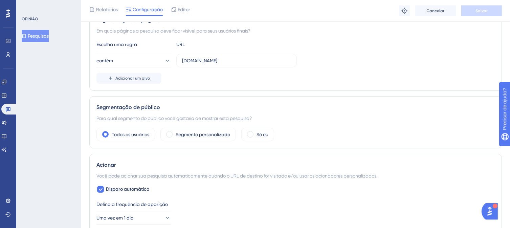
scroll to position [0, 0]
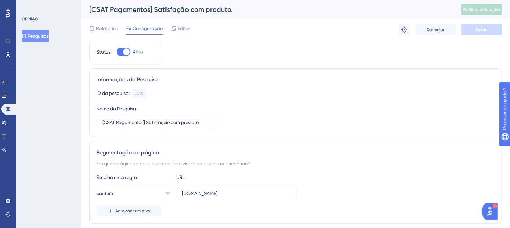
click at [35, 36] on font "Pesquisas" at bounding box center [38, 35] width 21 height 5
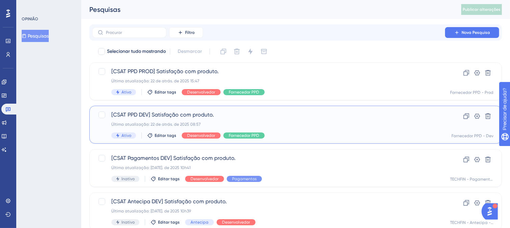
click at [268, 121] on div "[CSAT PPD DEV] Satisfação com produto. Última atualização: 22 de atrás. de 2025…" at bounding box center [268, 125] width 315 height 28
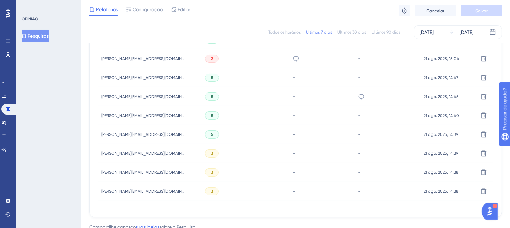
scroll to position [365, 0]
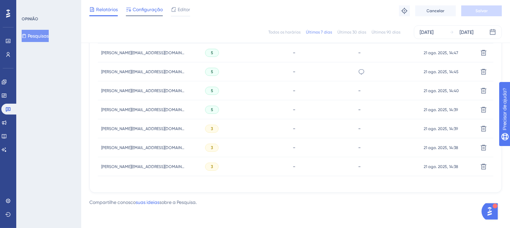
click at [140, 8] on font "Configuração" at bounding box center [148, 9] width 30 height 5
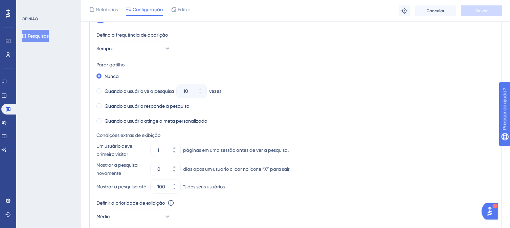
scroll to position [237, 0]
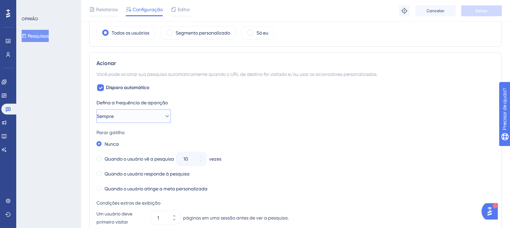
click at [123, 116] on button "Sempre" at bounding box center [134, 116] width 75 height 14
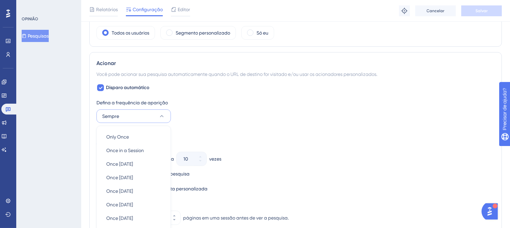
scroll to position [313, 0]
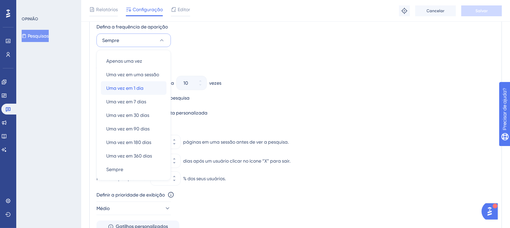
click at [124, 87] on font "Uma vez em 1 dia" at bounding box center [124, 87] width 37 height 5
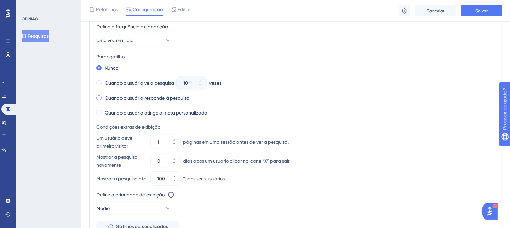
click at [101, 96] on span at bounding box center [99, 97] width 5 height 5
click at [104, 96] on input "radio" at bounding box center [104, 96] width 0 height 0
click at [174, 157] on icon at bounding box center [174, 159] width 4 height 4
type input "1"
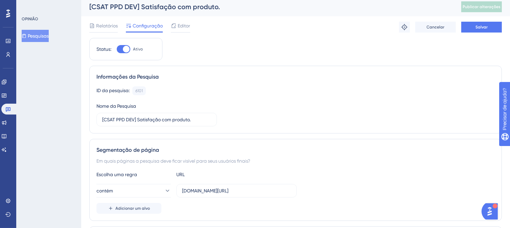
scroll to position [0, 0]
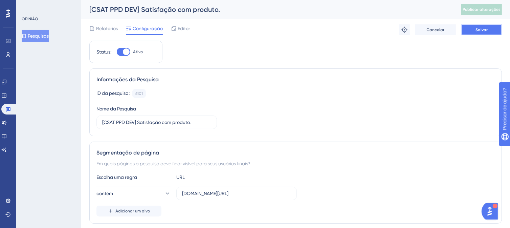
click at [486, 29] on font "Salvar" at bounding box center [482, 29] width 12 height 5
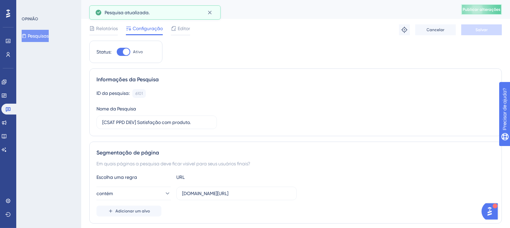
click at [485, 11] on font "Publicar alterações" at bounding box center [482, 9] width 38 height 5
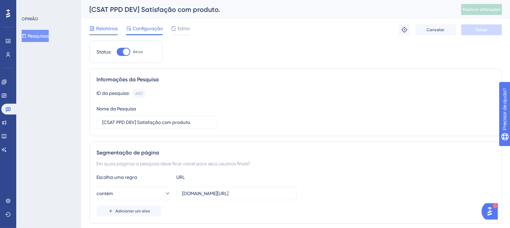
click at [103, 31] on span "Relatórios" at bounding box center [107, 28] width 22 height 8
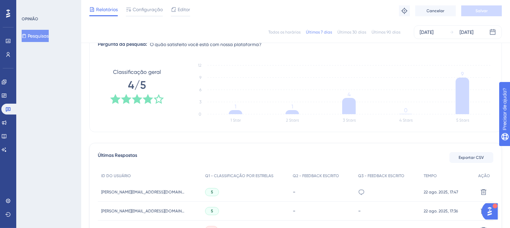
scroll to position [135, 0]
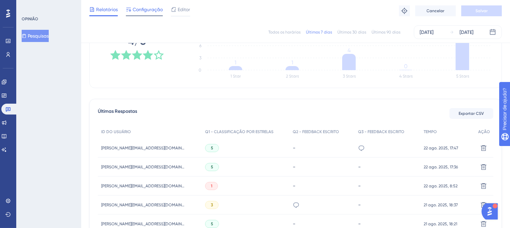
click at [145, 8] on font "Configuração" at bounding box center [148, 9] width 30 height 5
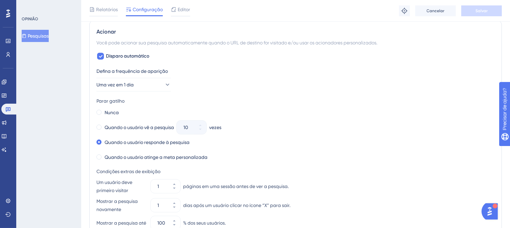
scroll to position [284, 0]
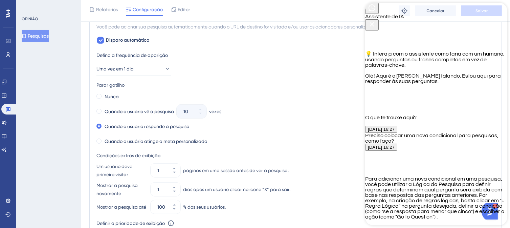
scroll to position [529, 0]
type textarea "Fiz um teste com os parametros de aparecer 1x ao dia e parar gatilho ao respond…"
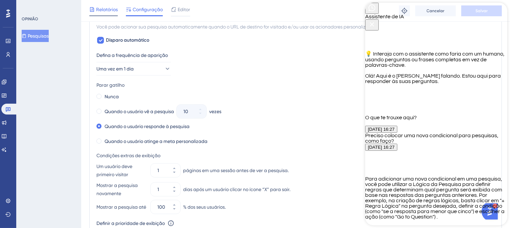
click at [100, 12] on font "Relatórios" at bounding box center [107, 9] width 22 height 5
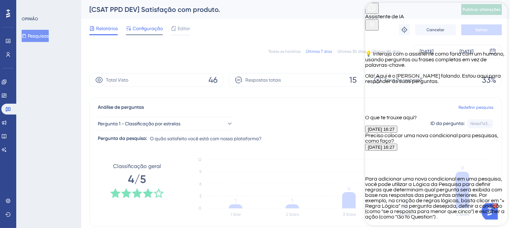
click at [149, 30] on font "Configuração" at bounding box center [148, 28] width 30 height 5
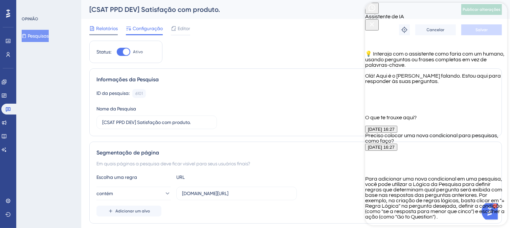
click at [107, 26] on font "Relatórios" at bounding box center [107, 28] width 22 height 5
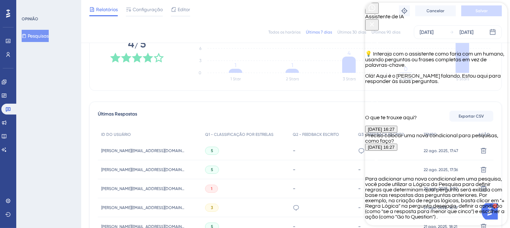
scroll to position [169, 0]
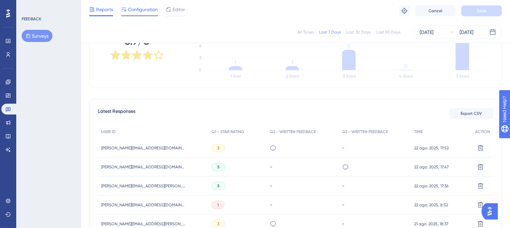
click at [144, 9] on span "Configuration" at bounding box center [143, 9] width 30 height 8
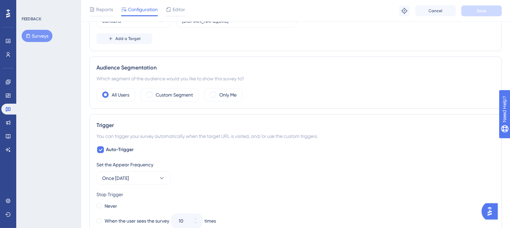
scroll to position [237, 0]
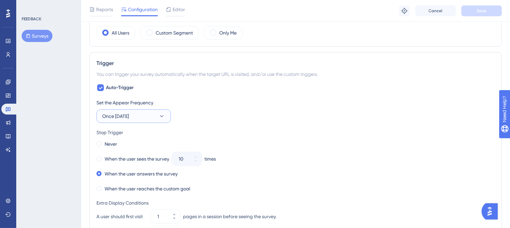
click at [163, 114] on icon at bounding box center [161, 116] width 7 height 7
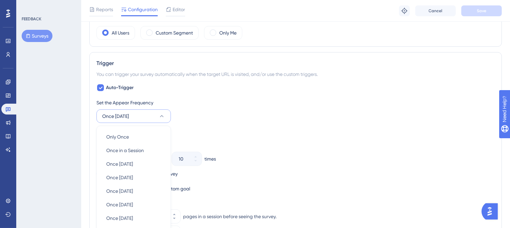
scroll to position [313, 0]
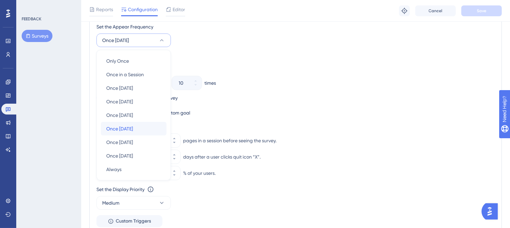
click at [121, 129] on span "Once [DATE]" at bounding box center [119, 129] width 27 height 8
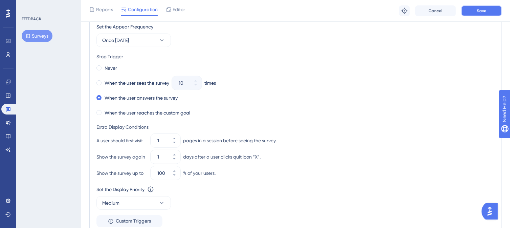
click at [482, 12] on span "Save" at bounding box center [481, 10] width 9 height 5
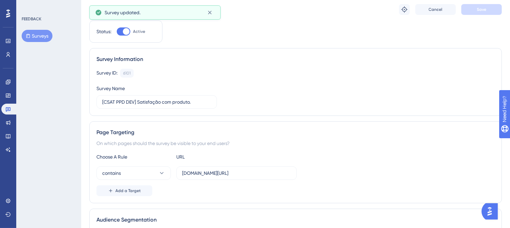
scroll to position [0, 0]
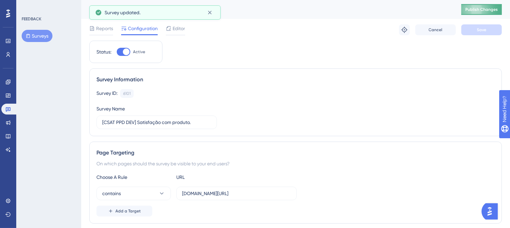
click at [478, 7] on span "Publish Changes" at bounding box center [482, 9] width 33 height 5
click at [211, 13] on icon at bounding box center [210, 12] width 7 height 7
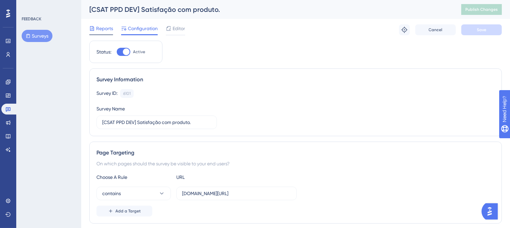
click at [96, 27] on span "Reports" at bounding box center [104, 28] width 17 height 8
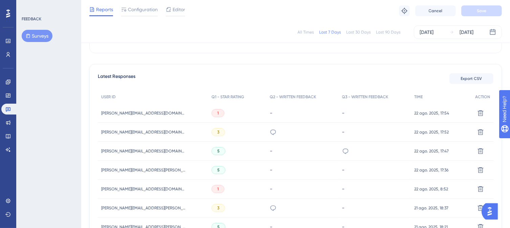
scroll to position [169, 0]
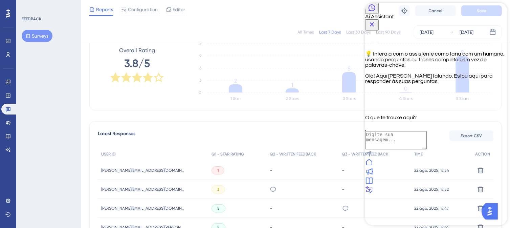
scroll to position [102, 0]
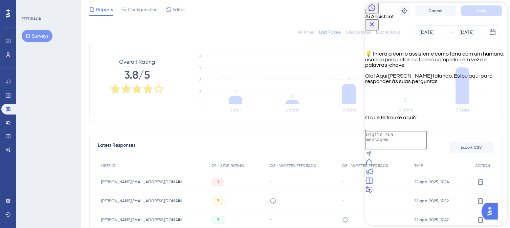
click at [30, 40] on button "Surveys" at bounding box center [37, 36] width 31 height 12
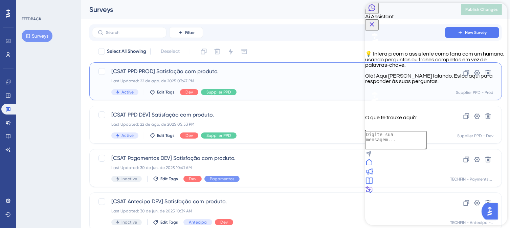
click at [148, 77] on div "[CSAT PPD PROD] Satisfação com produto. Last Updated: 22 de ago. de 2025 03:47 …" at bounding box center [268, 81] width 315 height 28
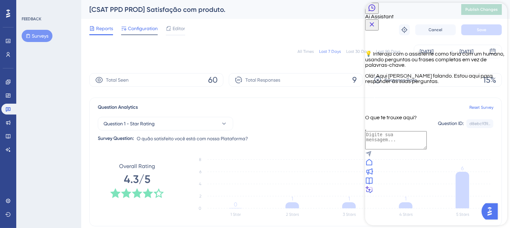
click at [136, 28] on span "Configuration" at bounding box center [143, 28] width 30 height 8
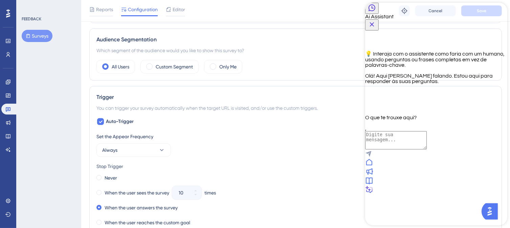
scroll to position [237, 0]
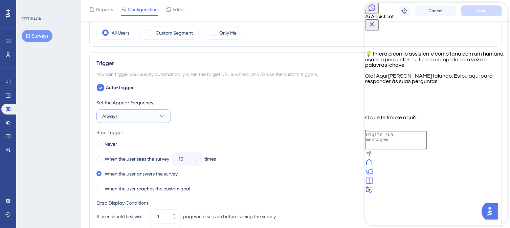
click at [162, 117] on icon at bounding box center [161, 116] width 7 height 7
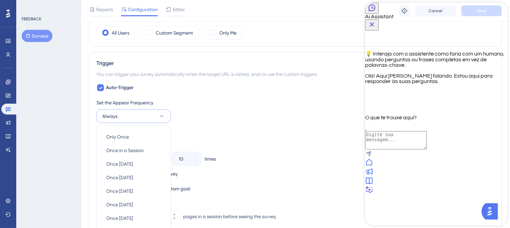
scroll to position [313, 0]
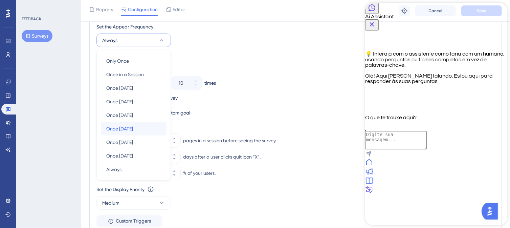
click at [119, 128] on span "Once [DATE]" at bounding box center [119, 129] width 27 height 8
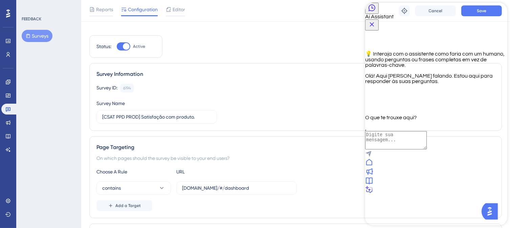
scroll to position [0, 0]
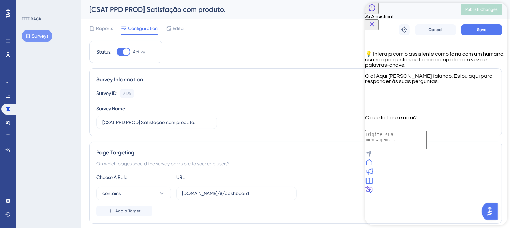
click at [374, 22] on icon "Close Button" at bounding box center [372, 24] width 4 height 4
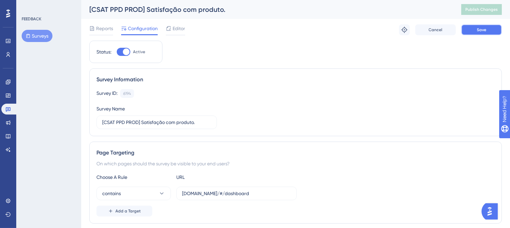
click at [483, 28] on span "Save" at bounding box center [481, 29] width 9 height 5
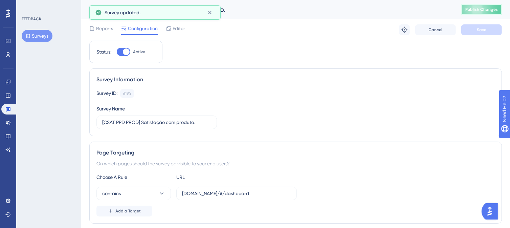
click at [481, 13] on button "Publish Changes" at bounding box center [482, 9] width 41 height 11
click at [103, 29] on span "Reports" at bounding box center [104, 28] width 17 height 8
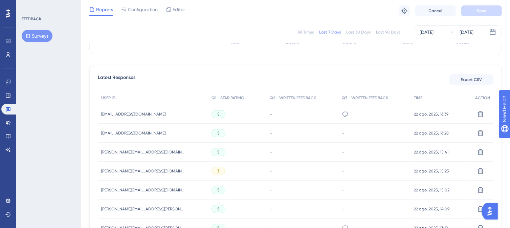
scroll to position [169, 0]
click at [38, 36] on button "Surveys" at bounding box center [37, 36] width 31 height 12
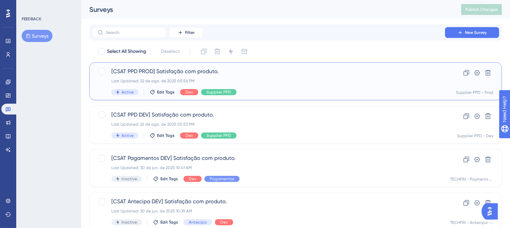
click at [230, 79] on div "Last Updated: 22 de ago. de 2025 05:56 PM" at bounding box center [268, 80] width 315 height 5
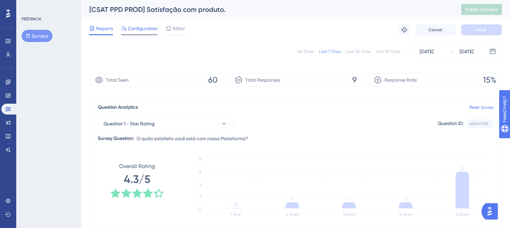
click at [145, 27] on span "Configuration" at bounding box center [143, 28] width 30 height 8
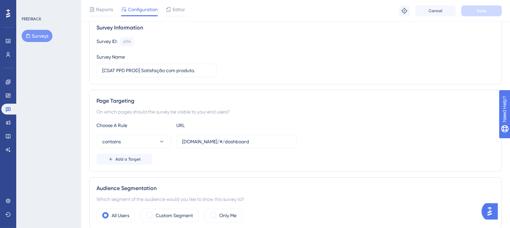
scroll to position [68, 0]
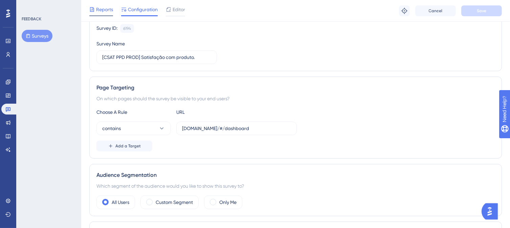
click at [105, 9] on span "Reports" at bounding box center [104, 9] width 17 height 8
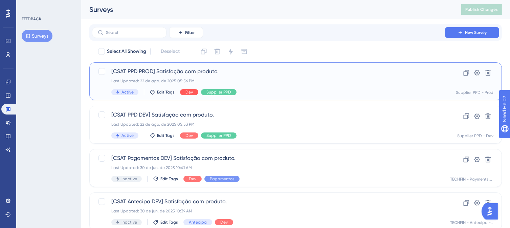
click at [189, 92] on span "Dev" at bounding box center [189, 91] width 7 height 5
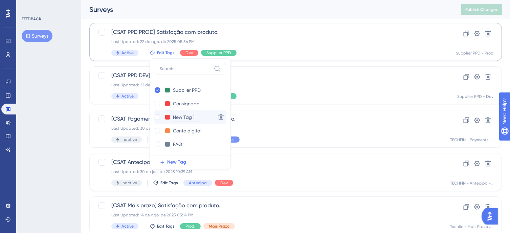
scroll to position [135, 0]
click at [158, 103] on div at bounding box center [157, 103] width 5 height 5
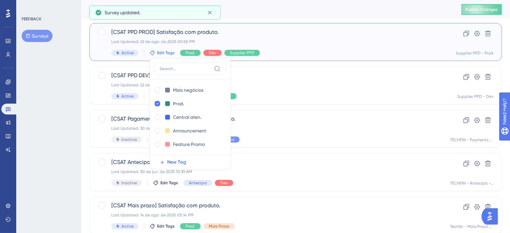
checkbox input "true"
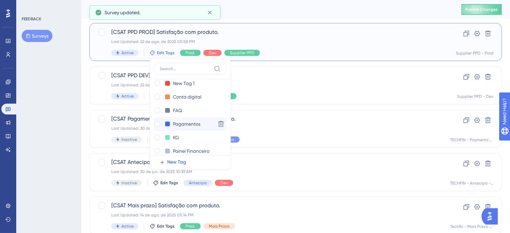
scroll to position [102, 0]
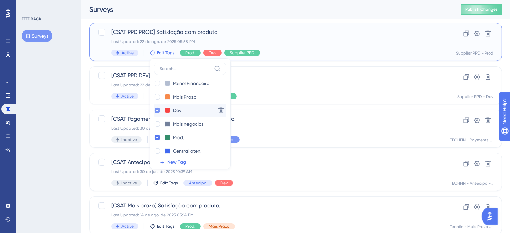
click at [157, 111] on icon at bounding box center [157, 110] width 3 height 5
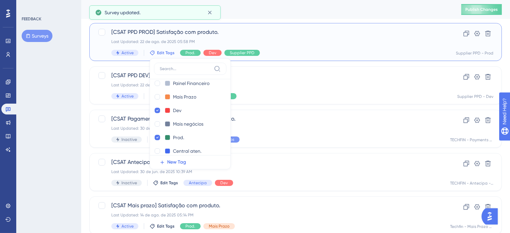
checkbox input "false"
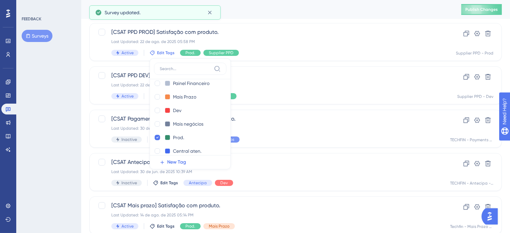
click at [84, 64] on div "Performance Users Engagement Widgets Feedback Product Updates Knowledge Base AI…" at bounding box center [295, 230] width 429 height 490
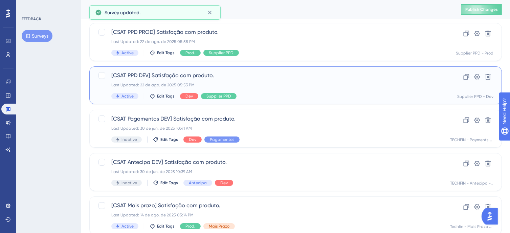
click at [270, 86] on div "Last Updated: 22 de ago. de 2025 05:53 PM" at bounding box center [268, 84] width 315 height 5
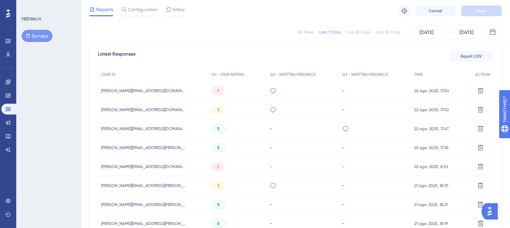
scroll to position [203, 0]
